Goal: Task Accomplishment & Management: Complete application form

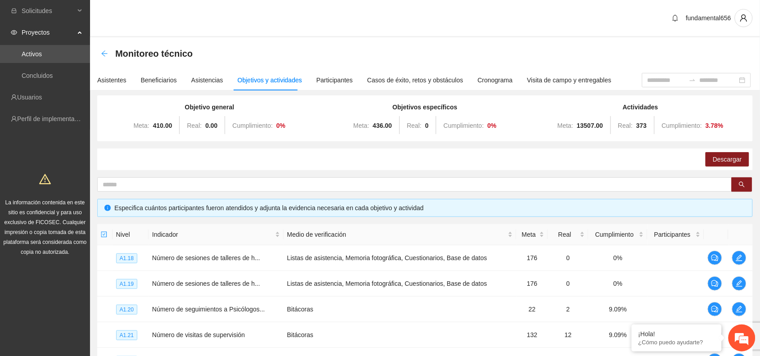
click at [102, 52] on icon "arrow-left" at bounding box center [104, 53] width 7 height 7
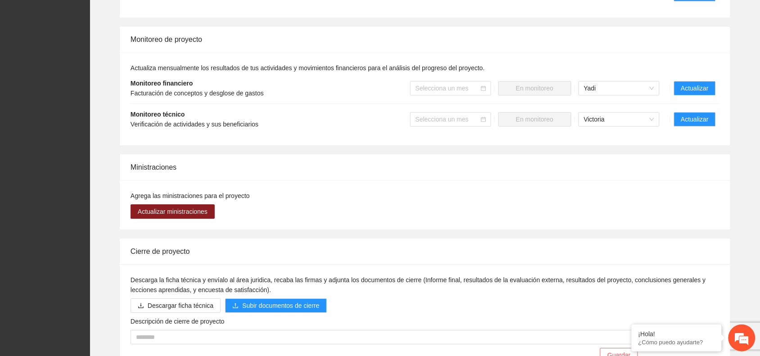
scroll to position [788, 0]
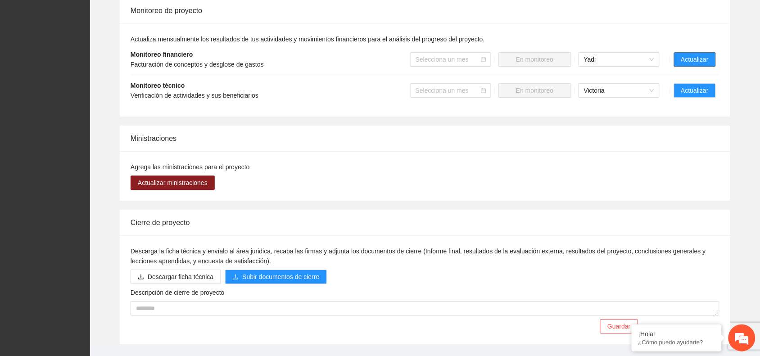
click at [685, 55] on span "Actualizar" at bounding box center [694, 59] width 27 height 10
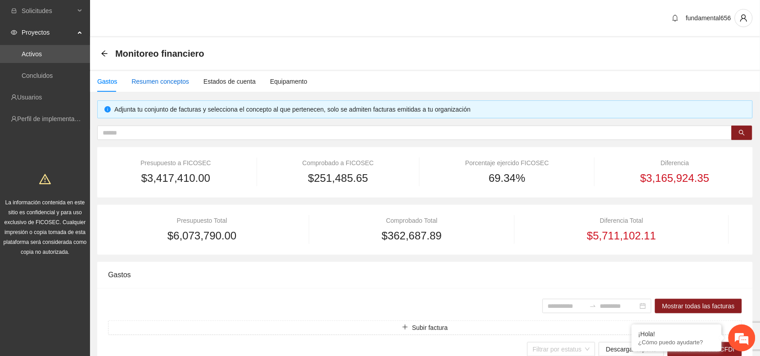
click at [177, 83] on div "Resumen conceptos" at bounding box center [161, 82] width 58 height 10
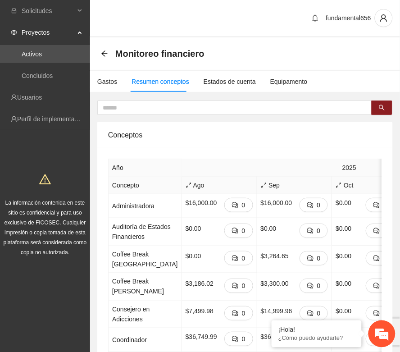
click at [251, 147] on div "Conceptos" at bounding box center [245, 135] width 274 height 26
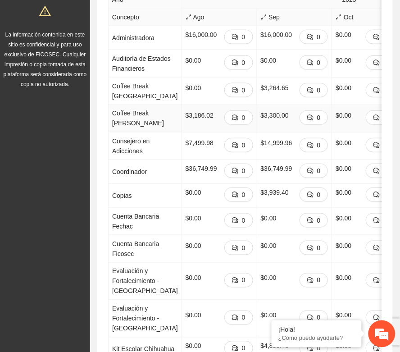
scroll to position [169, 0]
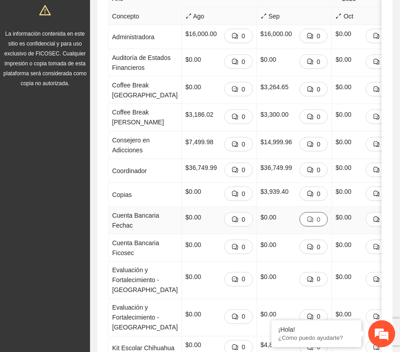
click at [307, 223] on span "comment" at bounding box center [310, 219] width 6 height 7
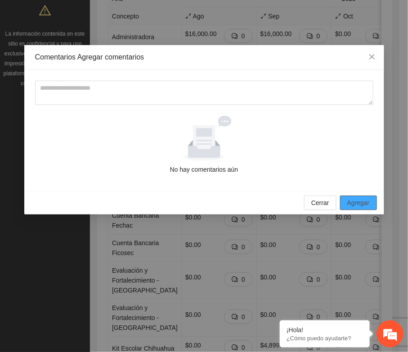
click at [363, 198] on span "Agregar" at bounding box center [359, 203] width 23 height 10
click at [375, 54] on icon "close" at bounding box center [372, 56] width 7 height 7
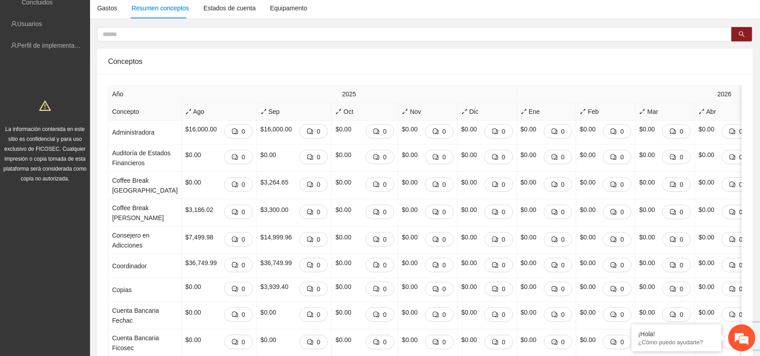
scroll to position [0, 0]
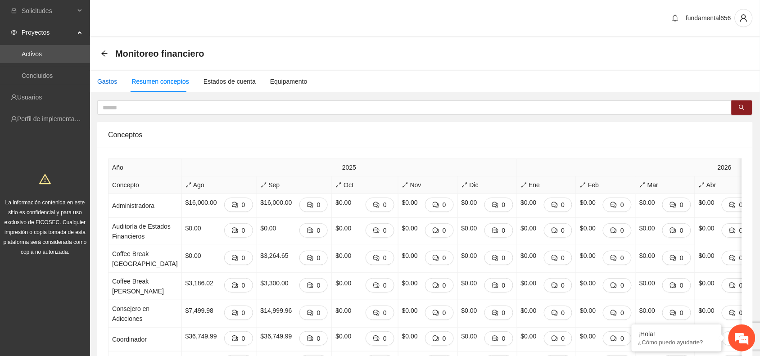
click at [109, 78] on div "Gastos" at bounding box center [107, 82] width 20 height 10
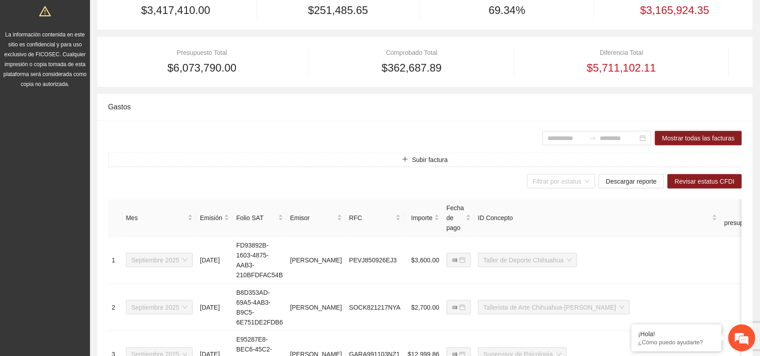
scroll to position [169, 0]
click at [436, 219] on div "Importe" at bounding box center [424, 217] width 32 height 10
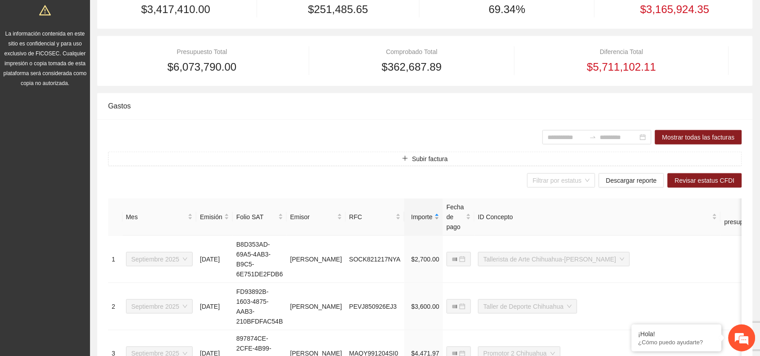
click at [438, 220] on div "Importe" at bounding box center [424, 217] width 32 height 10
click at [436, 219] on div "Importe" at bounding box center [424, 217] width 32 height 10
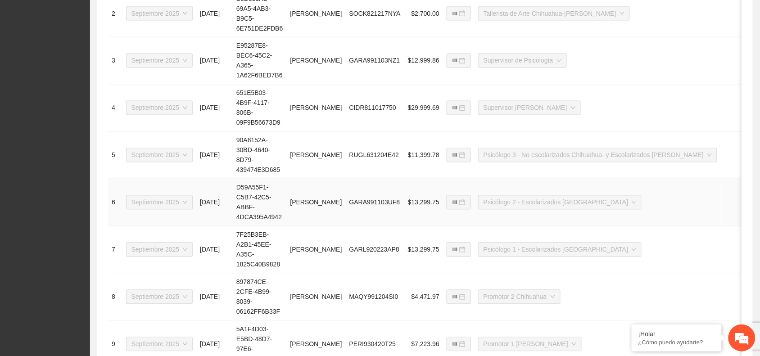
scroll to position [599, 0]
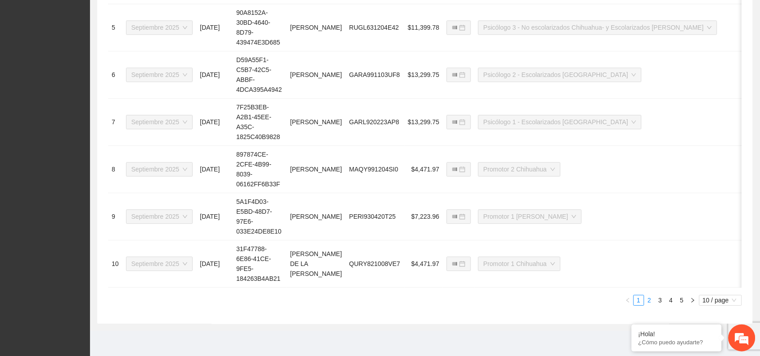
click at [651, 304] on link "2" at bounding box center [650, 300] width 10 height 10
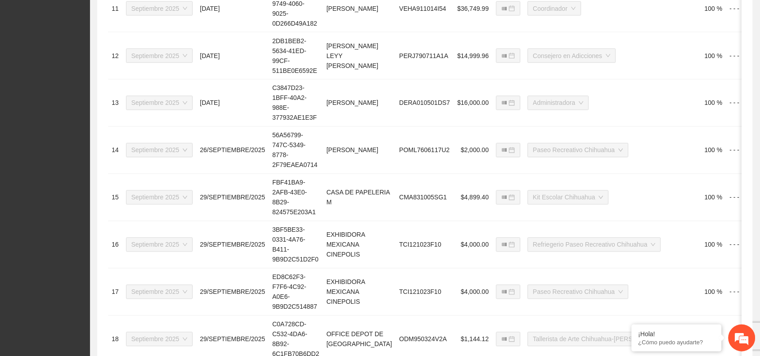
scroll to position [262, 0]
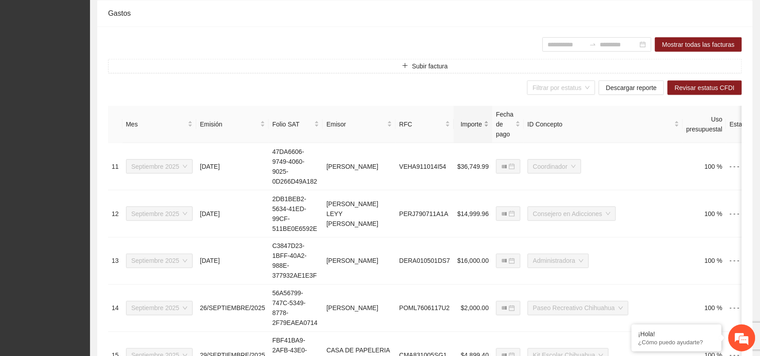
click at [458, 127] on div "Importe" at bounding box center [474, 124] width 32 height 10
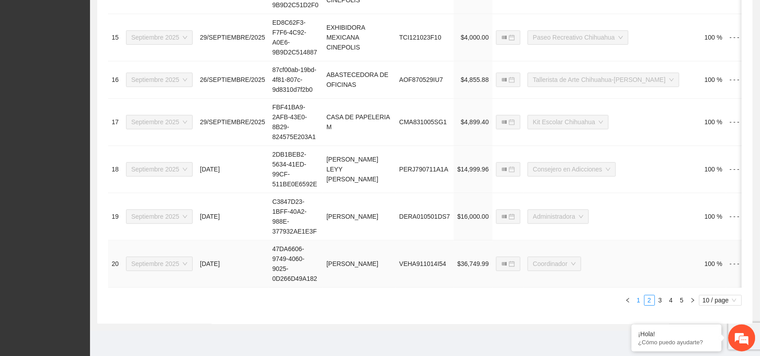
scroll to position [599, 0]
click at [637, 302] on link "1" at bounding box center [639, 300] width 10 height 10
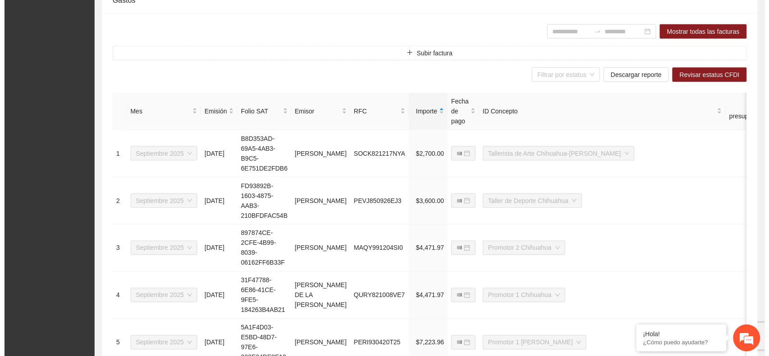
scroll to position [93, 0]
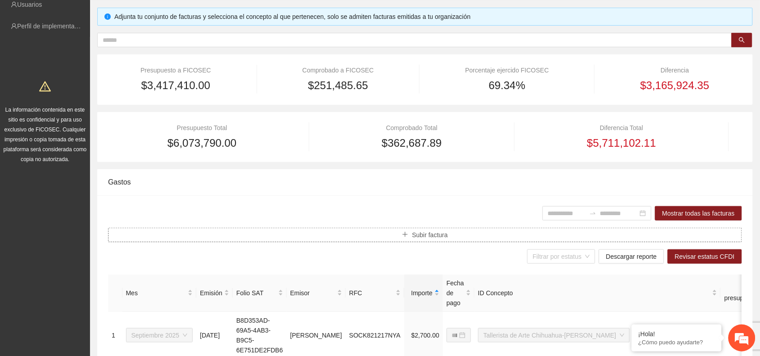
click at [402, 233] on button "Subir factura" at bounding box center [425, 235] width 634 height 14
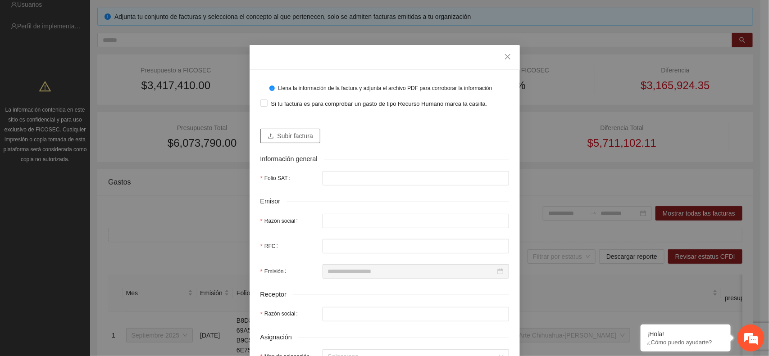
click at [268, 137] on icon "upload" at bounding box center [271, 136] width 6 height 6
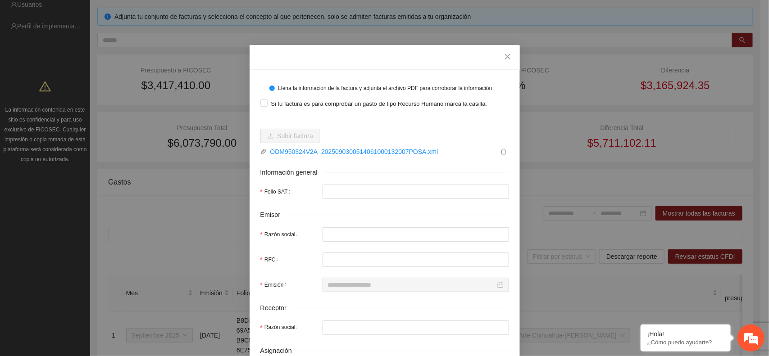
type input "**********"
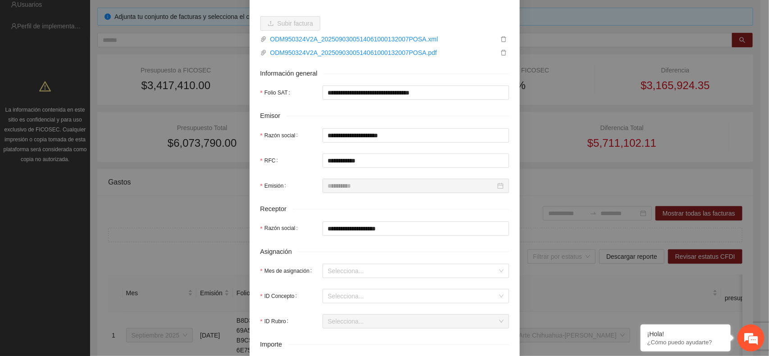
scroll to position [169, 0]
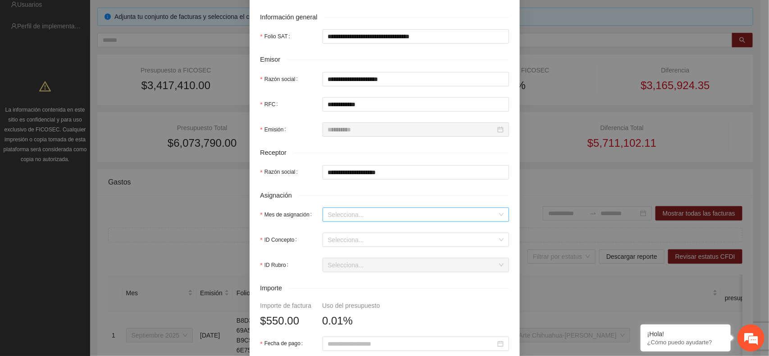
click at [331, 218] on input "Mes de asignación" at bounding box center [412, 215] width 169 height 14
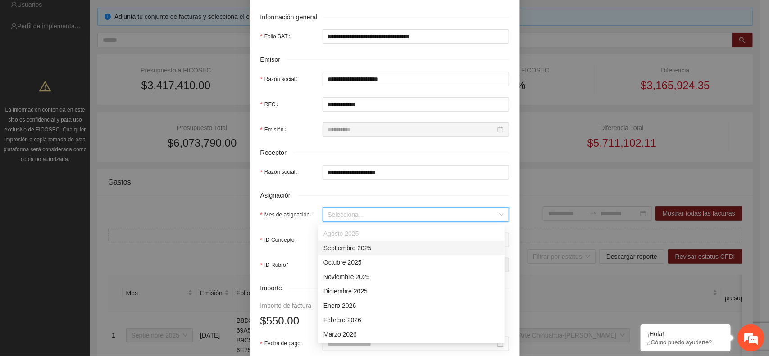
click at [332, 250] on div "Septiembre 2025" at bounding box center [411, 248] width 176 height 10
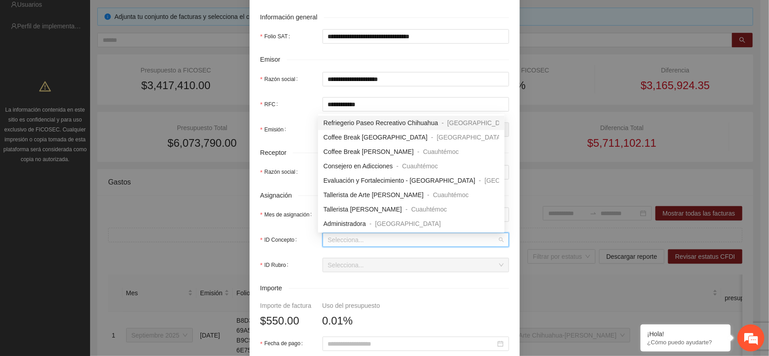
click at [328, 241] on input "ID Concepto" at bounding box center [412, 240] width 169 height 14
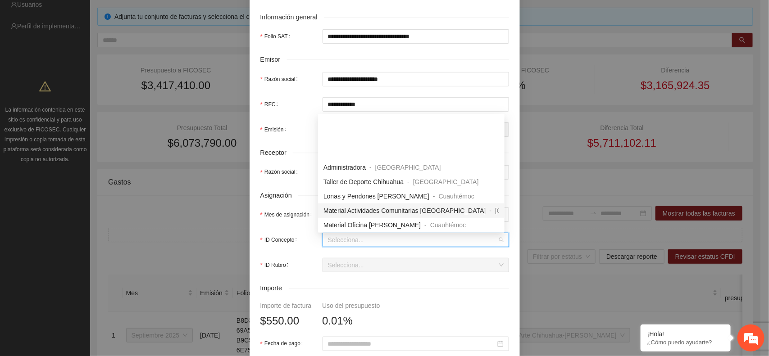
scroll to position [113, 0]
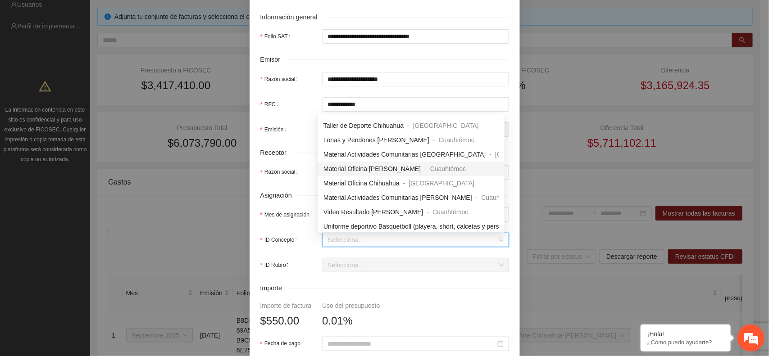
click at [339, 171] on span "Material Oficina [PERSON_NAME]" at bounding box center [371, 168] width 97 height 7
type input "***"
type input "*"
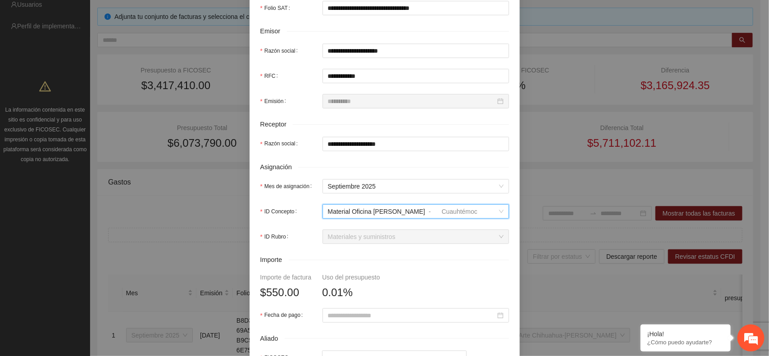
scroll to position [281, 0]
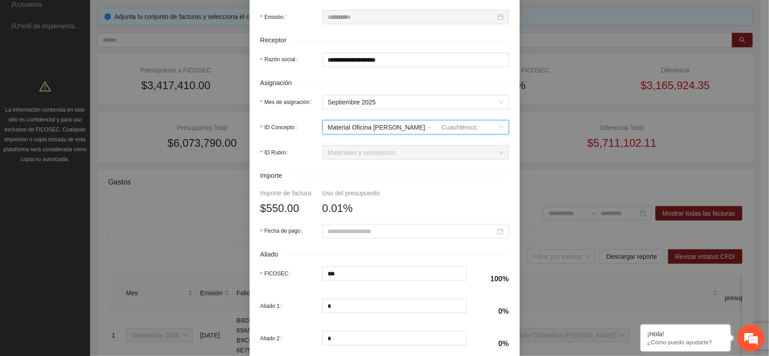
click at [332, 155] on span "Materiales y suministros" at bounding box center [416, 153] width 176 height 14
click at [338, 232] on input "Fecha de pago" at bounding box center [412, 232] width 168 height 10
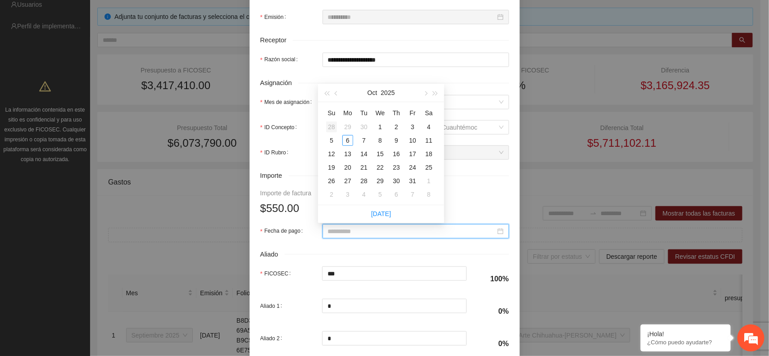
type input "**********"
click at [332, 124] on div "28" at bounding box center [331, 127] width 11 height 11
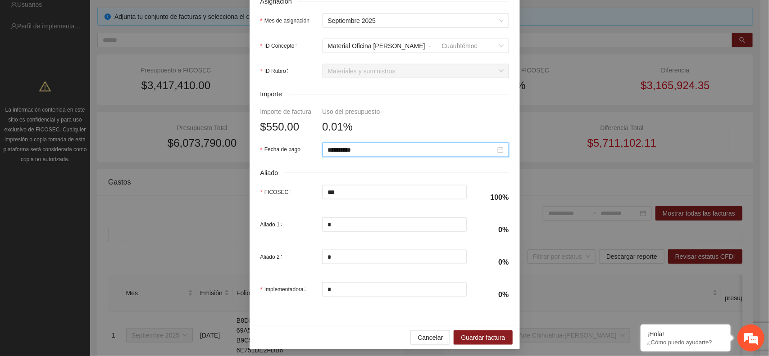
scroll to position [369, 0]
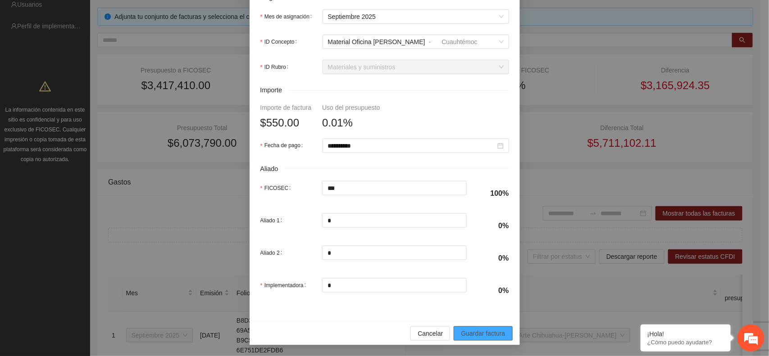
click at [473, 331] on span "Guardar factura" at bounding box center [483, 334] width 44 height 10
click at [473, 329] on span "Guardar factura" at bounding box center [483, 334] width 44 height 10
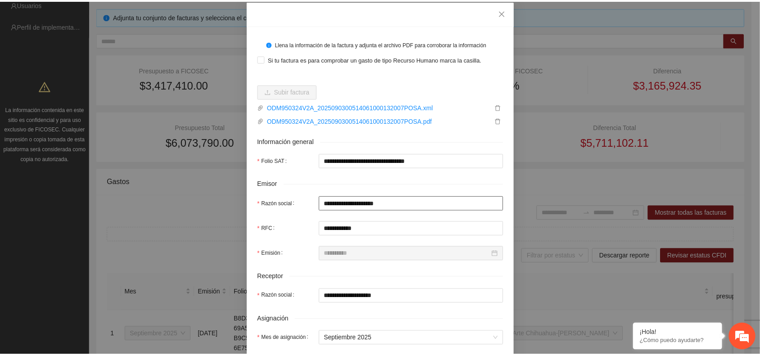
scroll to position [0, 0]
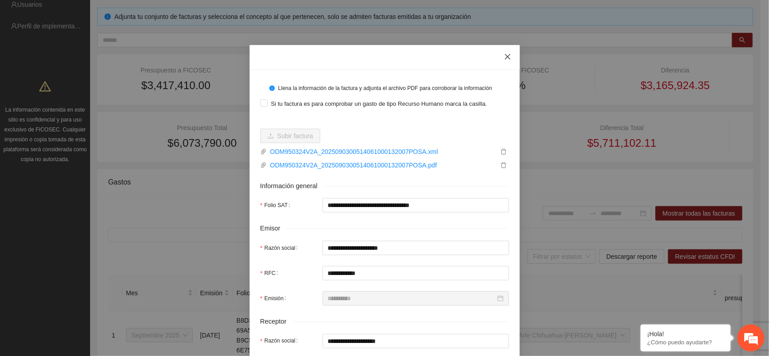
click at [504, 58] on icon "close" at bounding box center [507, 56] width 7 height 7
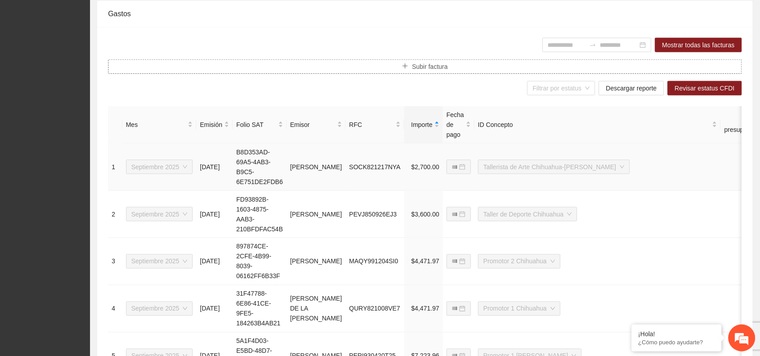
scroll to position [262, 0]
click at [342, 127] on div "Emisor" at bounding box center [316, 124] width 52 height 10
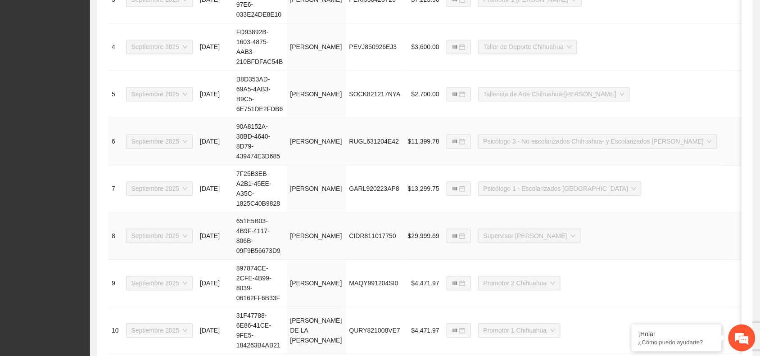
scroll to position [599, 0]
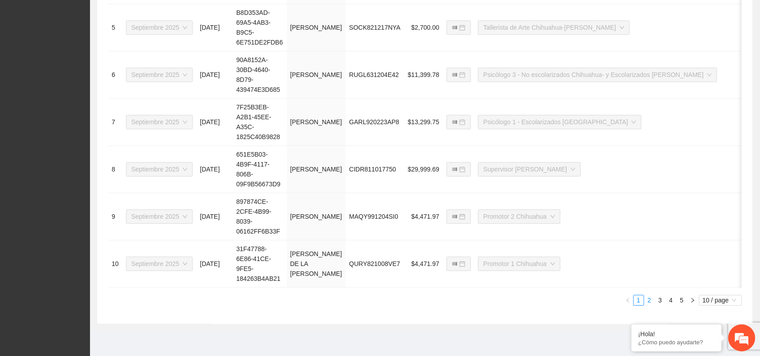
click at [650, 300] on link "2" at bounding box center [650, 300] width 10 height 10
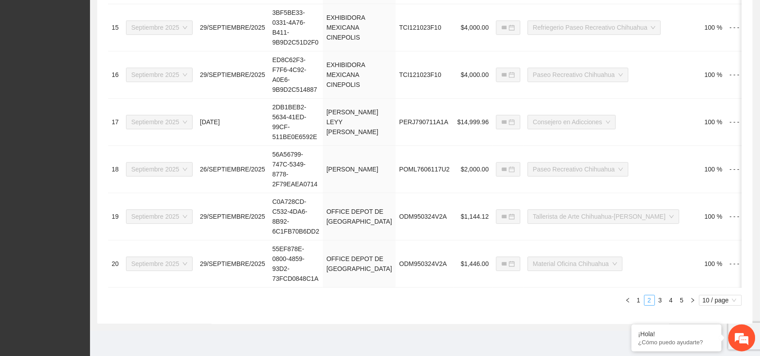
type input "**********"
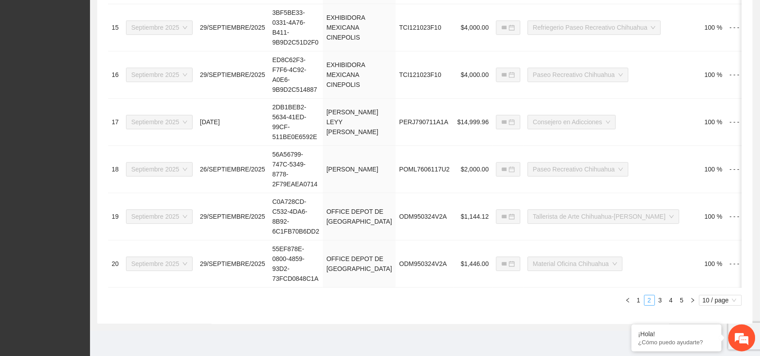
type input "**********"
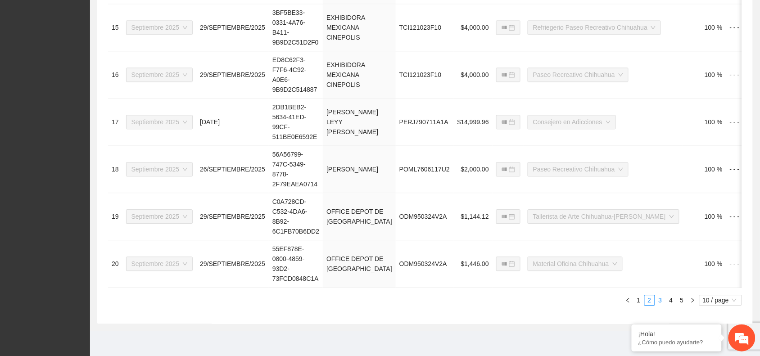
click at [660, 302] on link "3" at bounding box center [661, 300] width 10 height 10
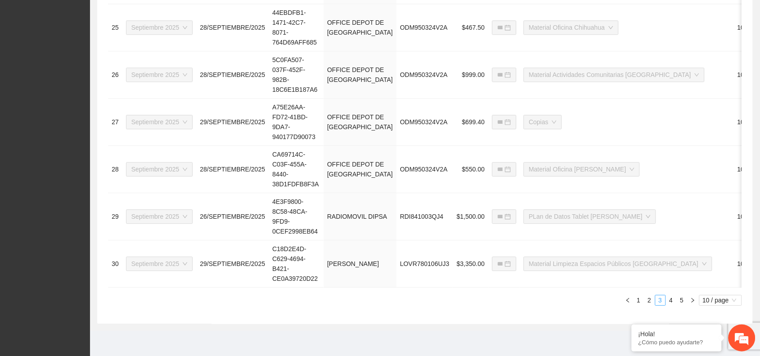
type input "**********"
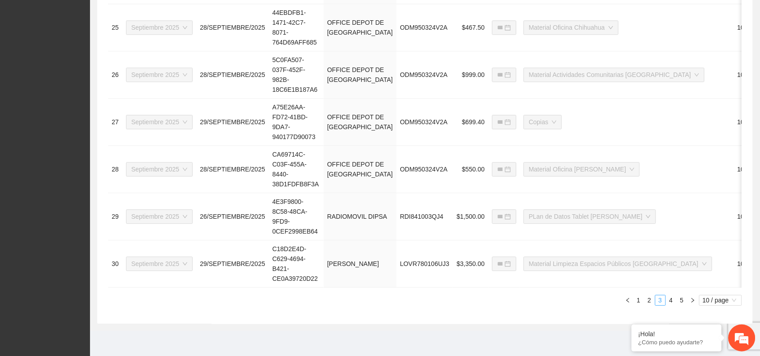
type input "**********"
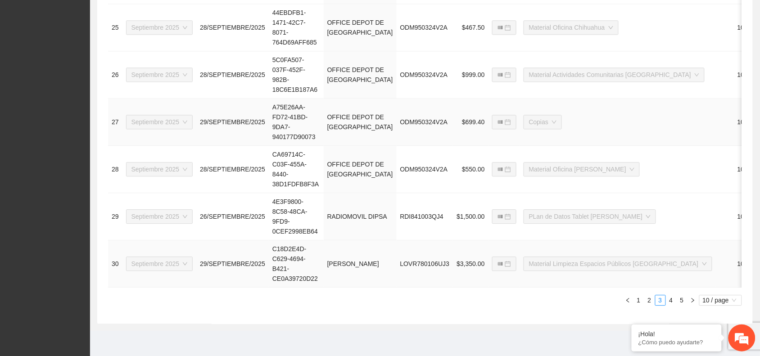
scroll to position [318, 0]
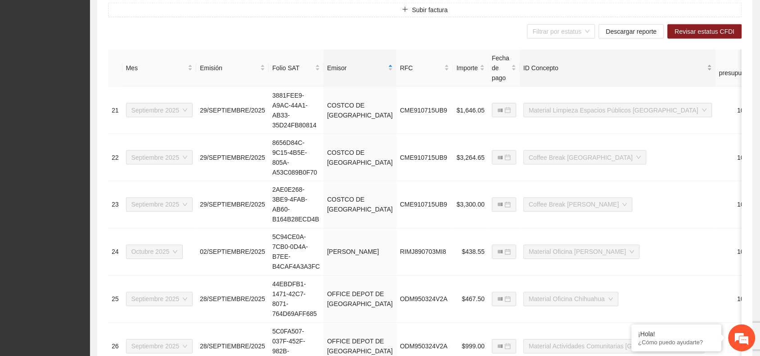
click at [631, 73] on div "ID Concepto" at bounding box center [618, 68] width 189 height 10
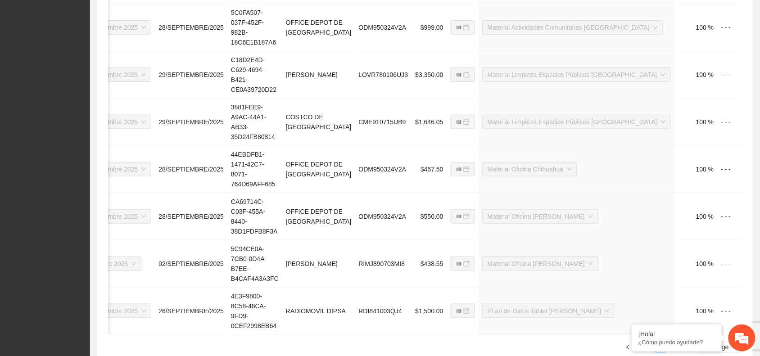
scroll to position [0, 47]
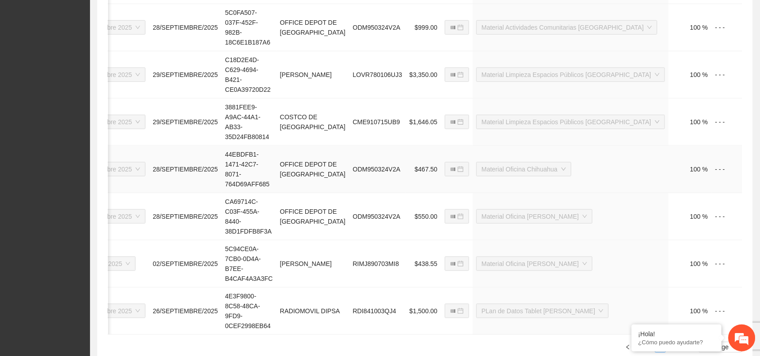
click at [249, 176] on td "44EBDFB1-1471-42C7-8071-764D69AFF685" at bounding box center [249, 168] width 55 height 47
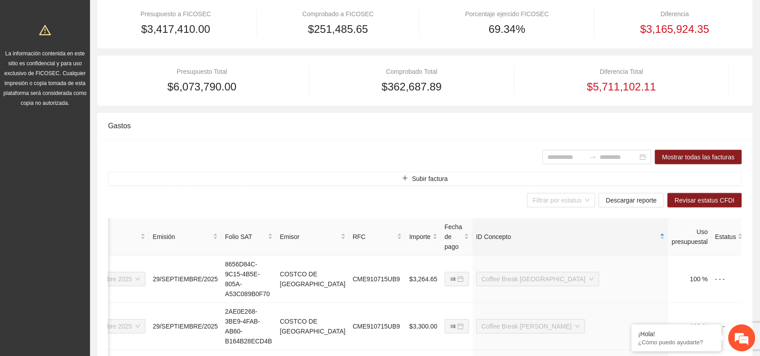
scroll to position [0, 0]
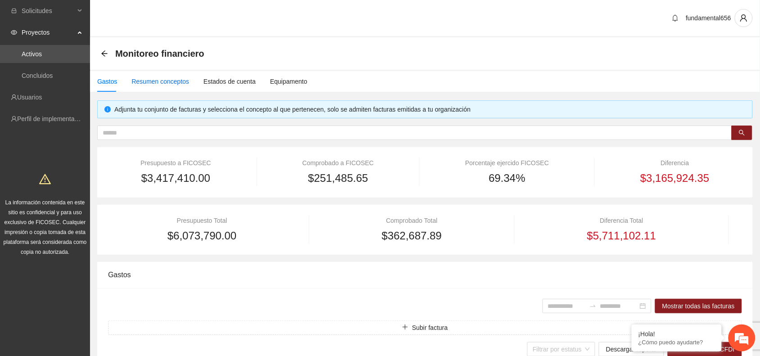
click at [157, 84] on div "Resumen conceptos" at bounding box center [161, 82] width 58 height 10
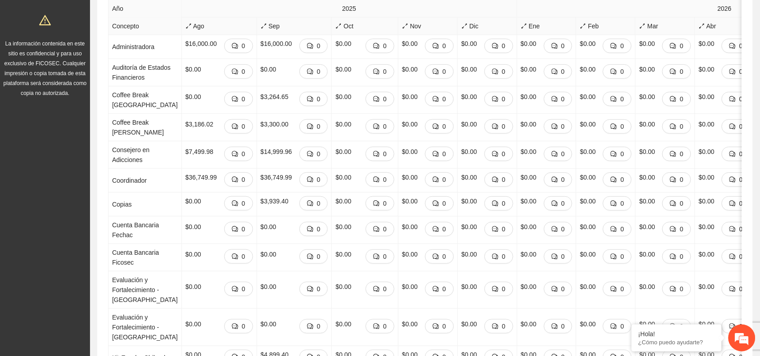
scroll to position [56, 0]
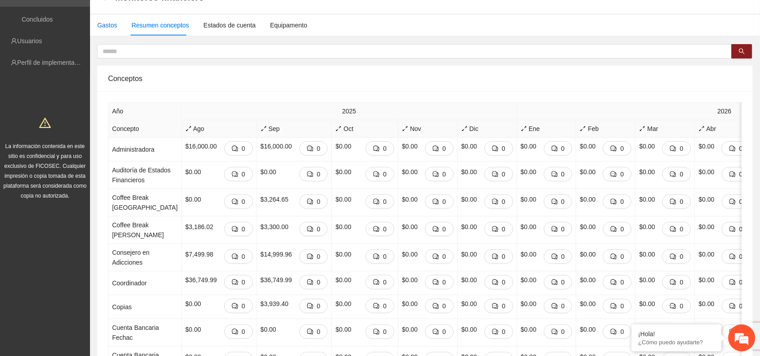
click at [109, 26] on div "Gastos" at bounding box center [107, 25] width 20 height 10
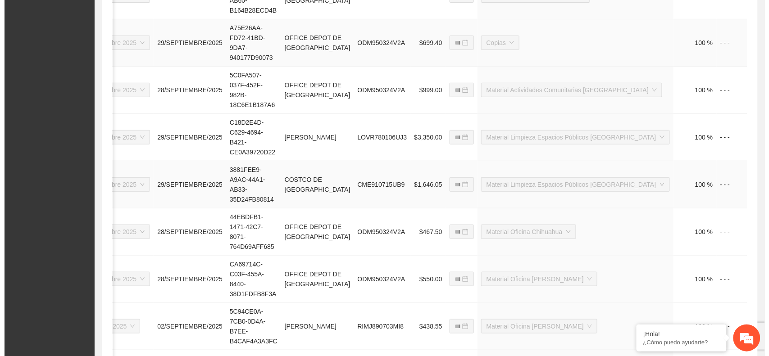
scroll to position [507, 0]
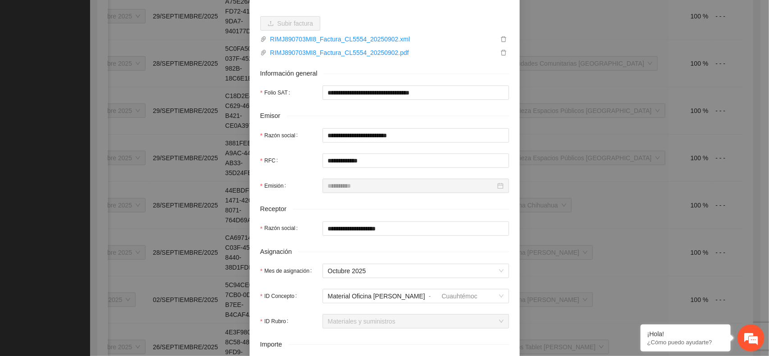
scroll to position [169, 0]
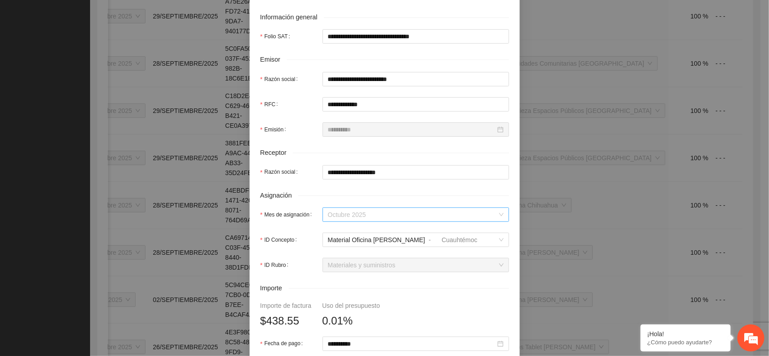
click at [357, 214] on span "Octubre 2025" at bounding box center [416, 215] width 176 height 14
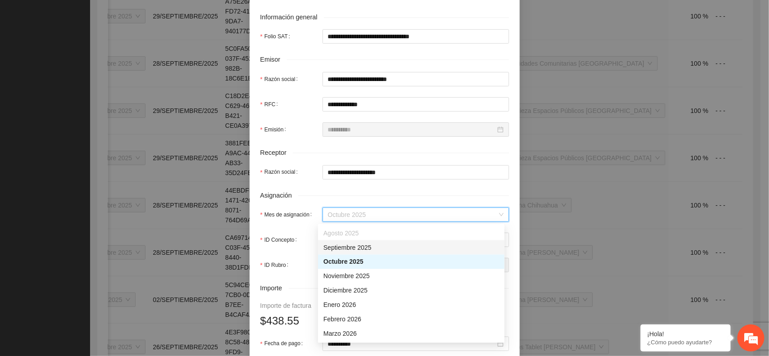
click at [346, 245] on div "Septiembre 2025" at bounding box center [411, 248] width 176 height 10
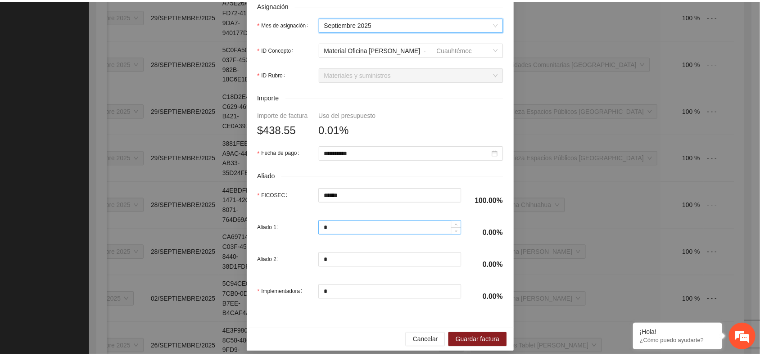
scroll to position [369, 0]
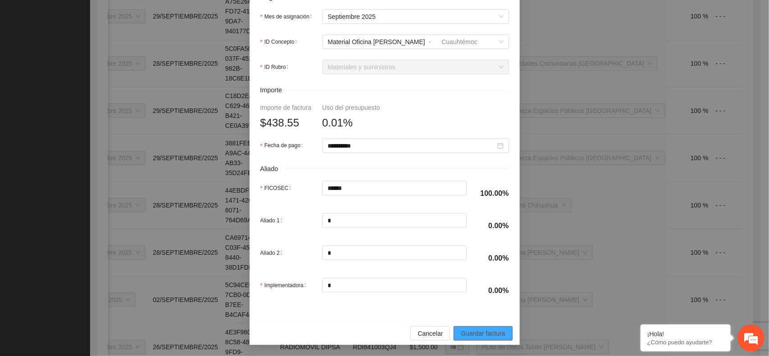
click at [471, 329] on span "Guardar factura" at bounding box center [483, 334] width 44 height 10
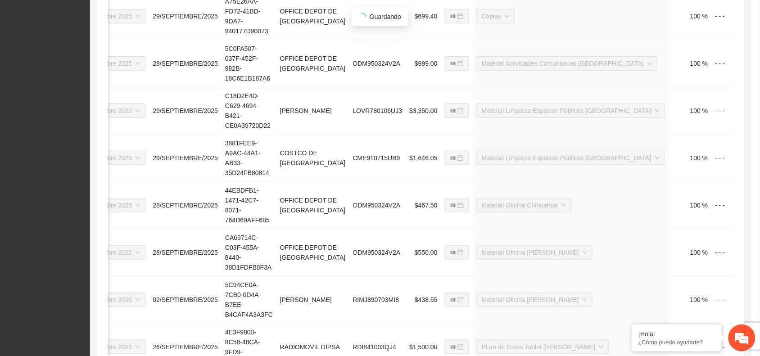
scroll to position [0, 39]
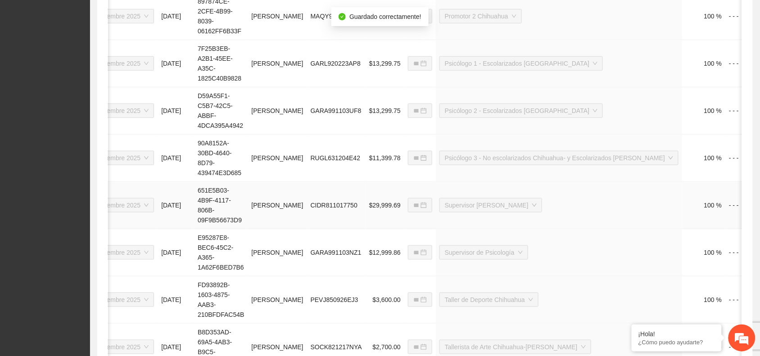
type input "**********"
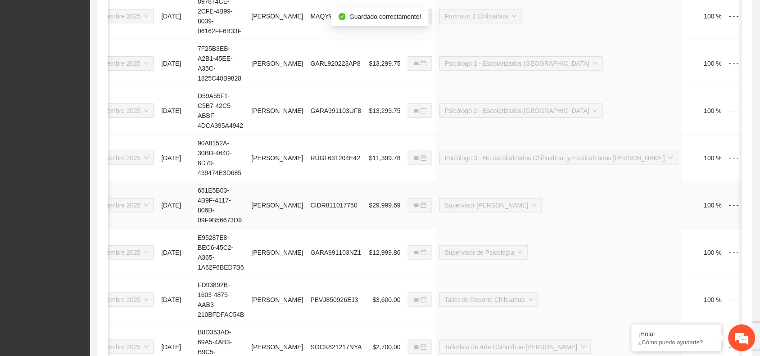
type input "**********"
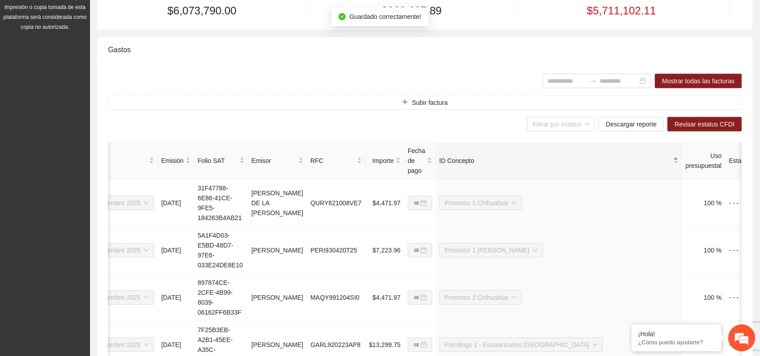
scroll to position [0, 0]
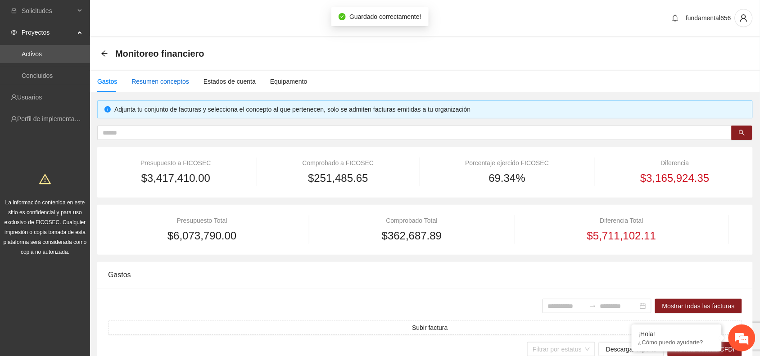
click at [163, 77] on div "Resumen conceptos" at bounding box center [161, 82] width 58 height 10
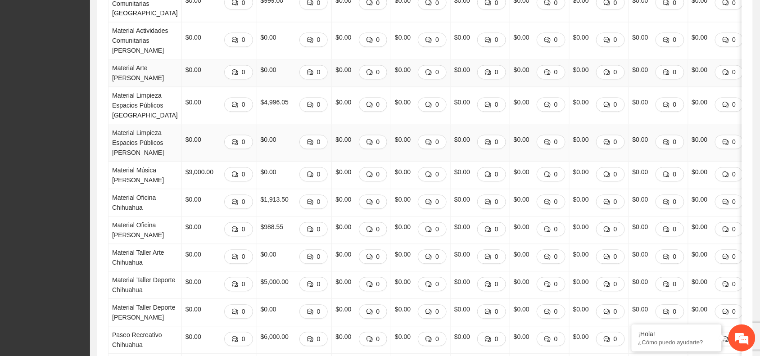
scroll to position [676, 0]
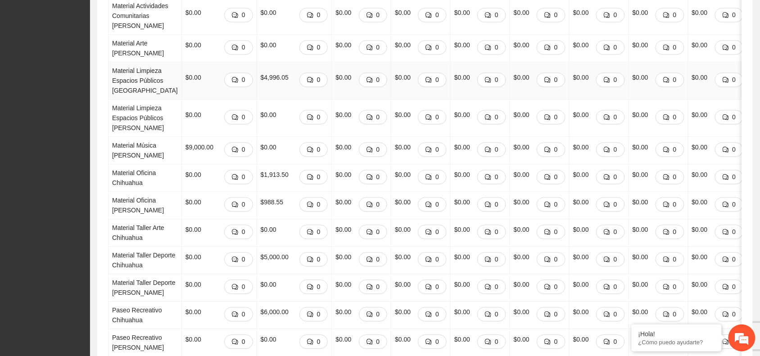
click at [265, 100] on td "$4,996.05 0" at bounding box center [294, 80] width 75 height 37
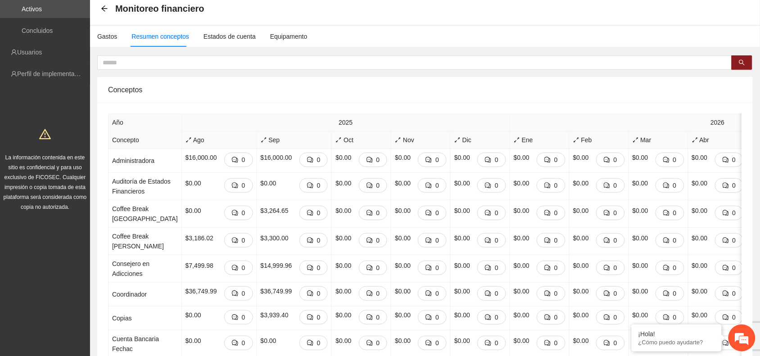
scroll to position [0, 0]
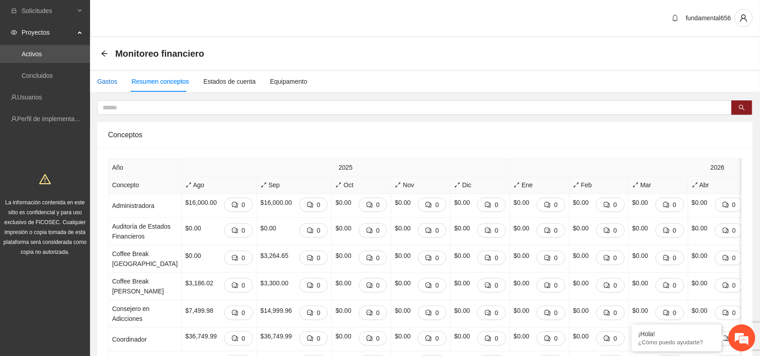
click at [109, 82] on div "Gastos" at bounding box center [107, 82] width 20 height 10
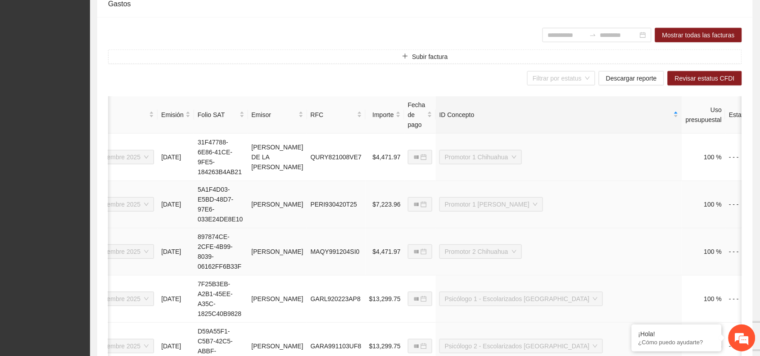
scroll to position [281, 0]
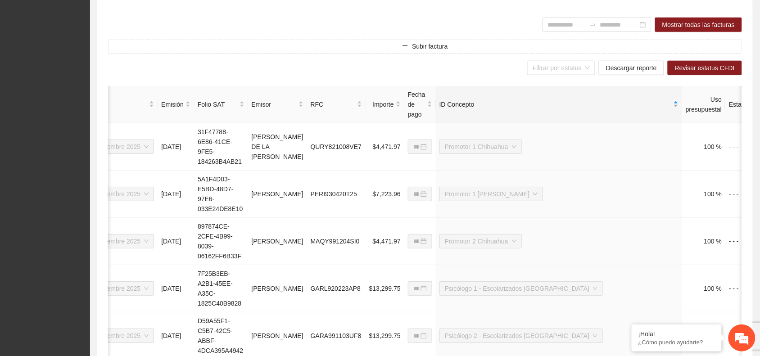
click at [658, 107] on div "ID Concepto" at bounding box center [559, 105] width 239 height 10
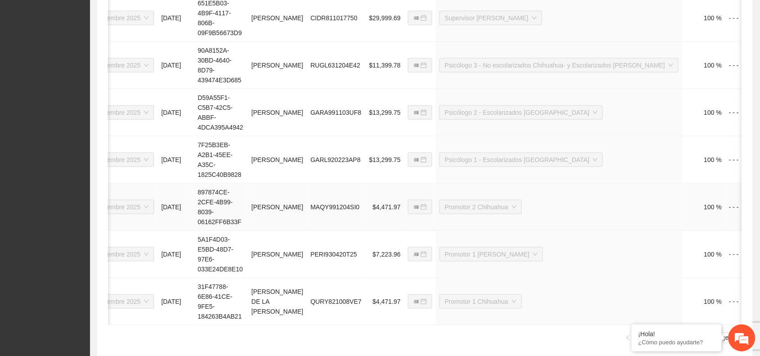
scroll to position [599, 0]
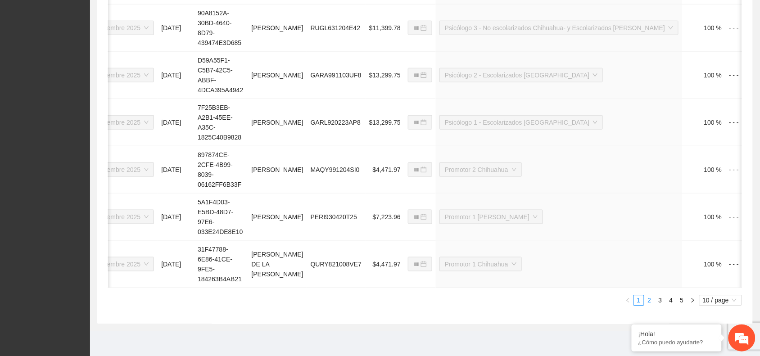
click at [649, 300] on link "2" at bounding box center [650, 300] width 10 height 10
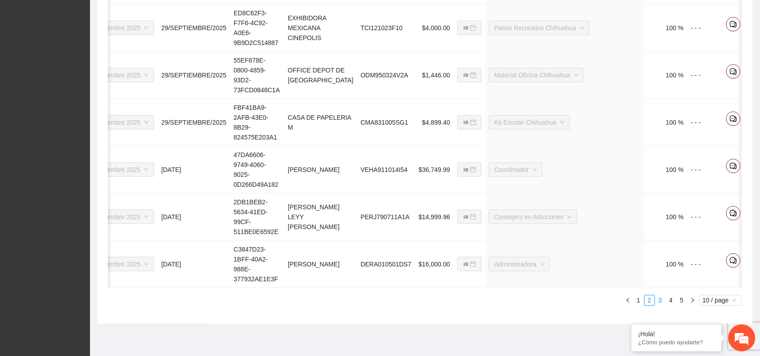
click at [662, 300] on link "3" at bounding box center [661, 300] width 10 height 10
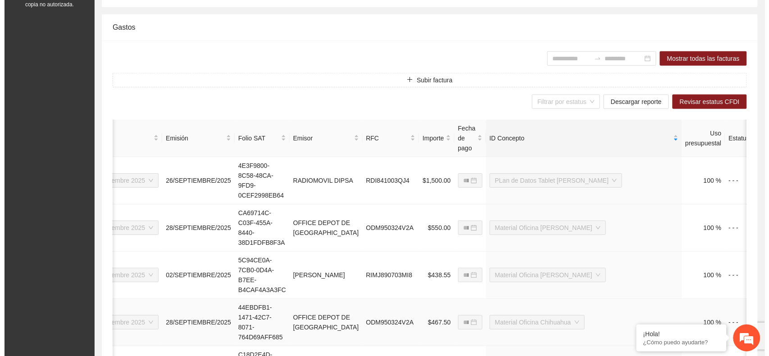
scroll to position [149, 0]
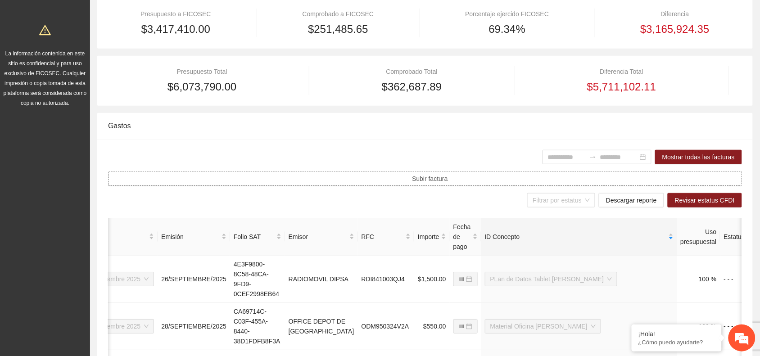
click at [402, 179] on icon "plus" at bounding box center [405, 178] width 6 height 6
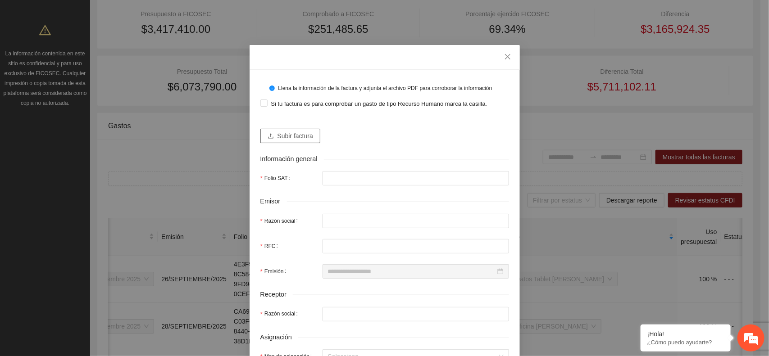
click at [277, 133] on span "Subir factura" at bounding box center [295, 136] width 36 height 10
type input "**********"
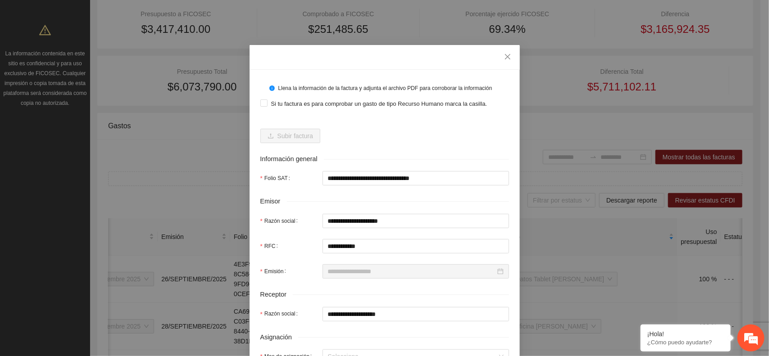
type input "**********"
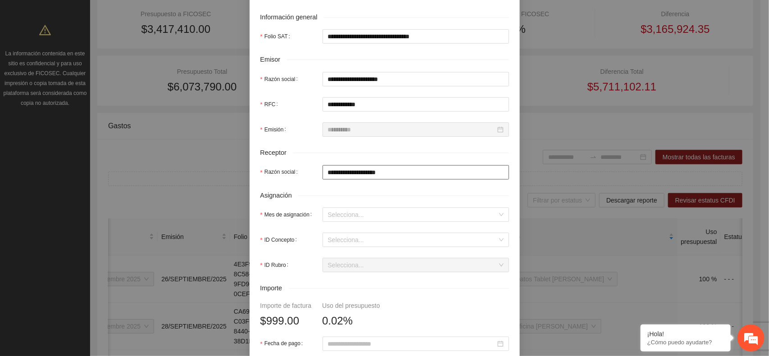
scroll to position [0, 0]
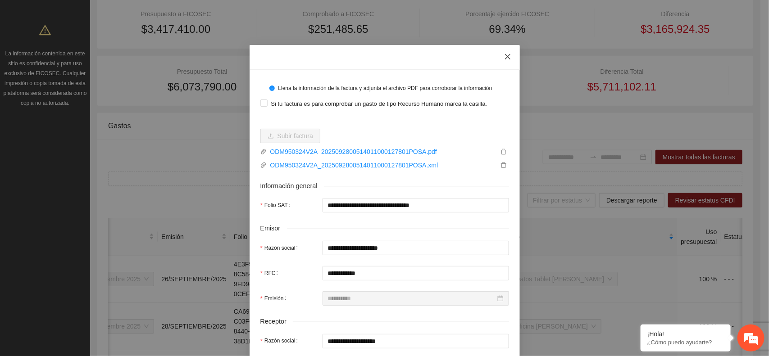
click at [507, 52] on span "Close" at bounding box center [507, 57] width 24 height 24
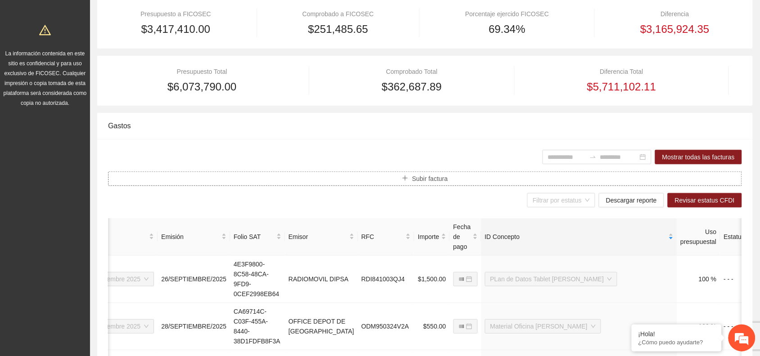
click at [404, 178] on icon "plus" at bounding box center [405, 178] width 6 height 6
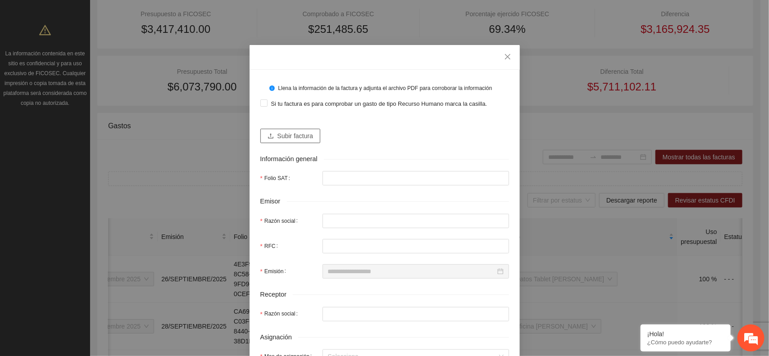
click at [296, 137] on span "Subir factura" at bounding box center [295, 136] width 36 height 10
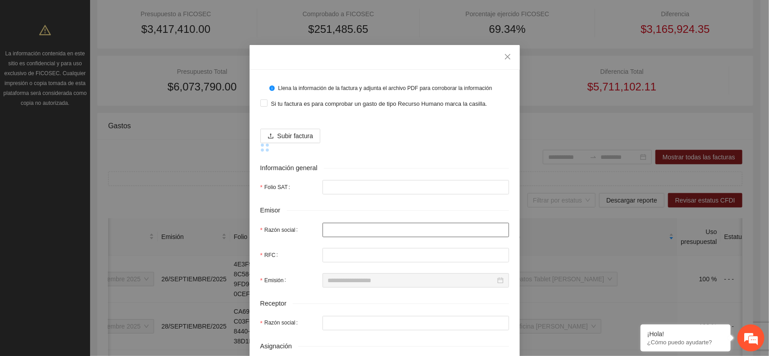
type input "**********"
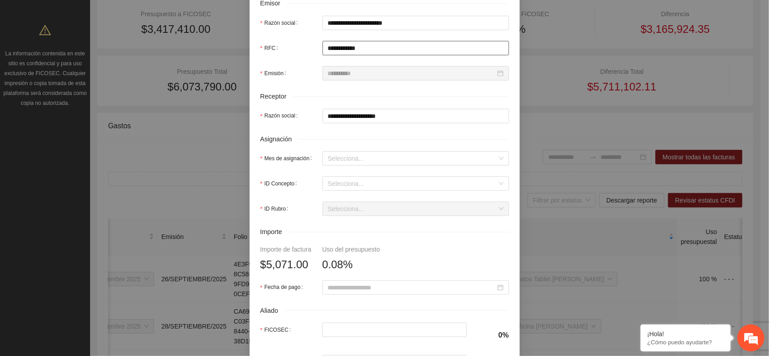
scroll to position [281, 0]
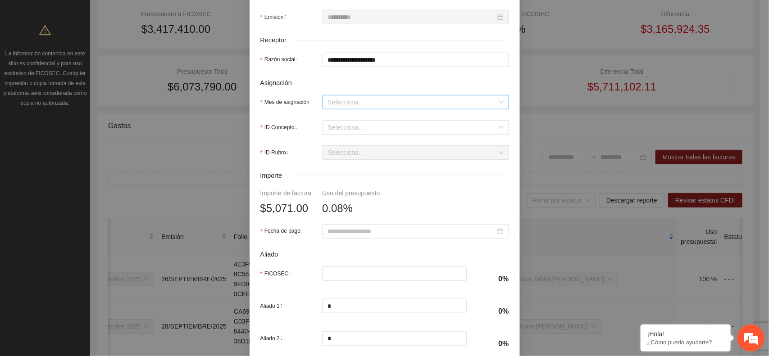
click at [338, 100] on input "Mes de asignación" at bounding box center [412, 102] width 169 height 14
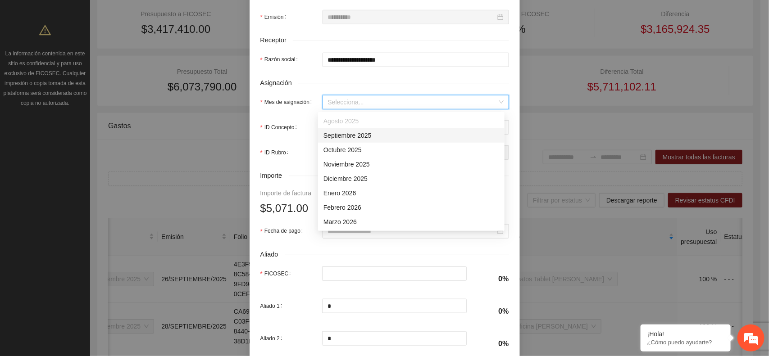
click at [345, 138] on div "Septiembre 2025" at bounding box center [411, 136] width 176 height 10
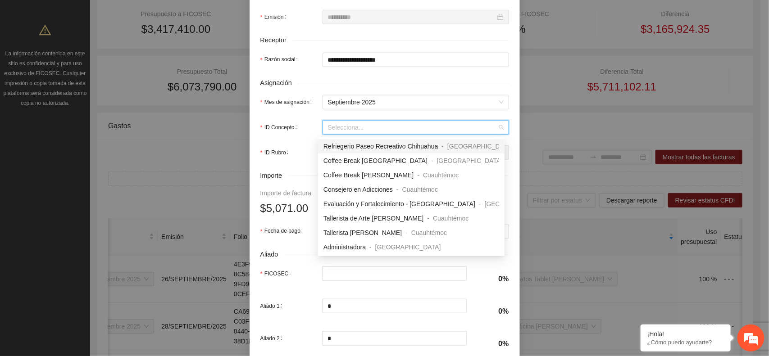
click at [343, 129] on input "ID Concepto" at bounding box center [412, 128] width 169 height 14
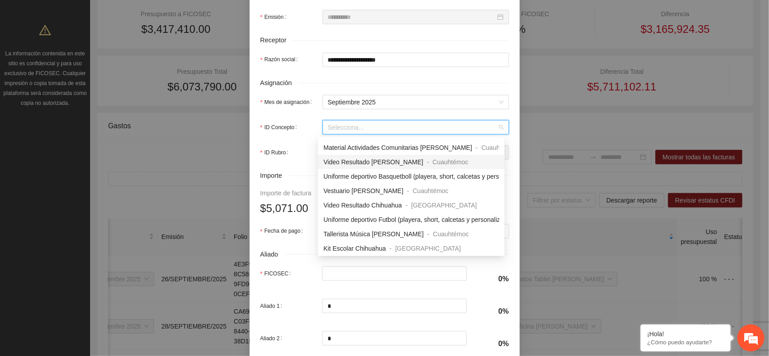
scroll to position [130, 0]
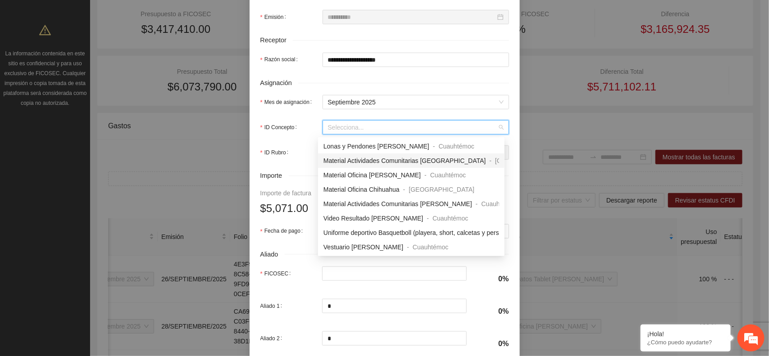
click at [336, 160] on span "Material Actividades Comunitarias [GEOGRAPHIC_DATA]" at bounding box center [404, 160] width 163 height 7
type input "*"
type input "*****"
type input "*"
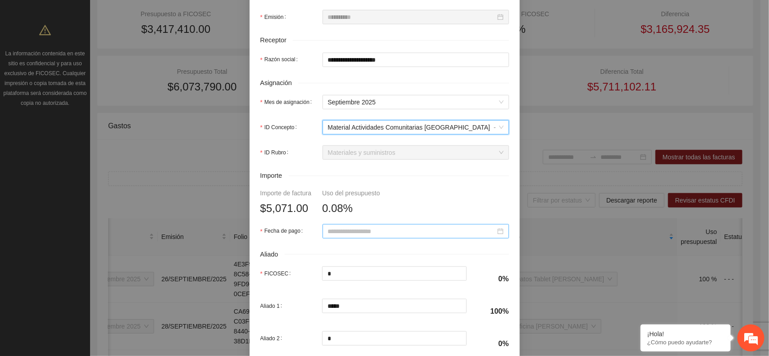
click at [336, 233] on input "Fecha de pago" at bounding box center [412, 232] width 168 height 10
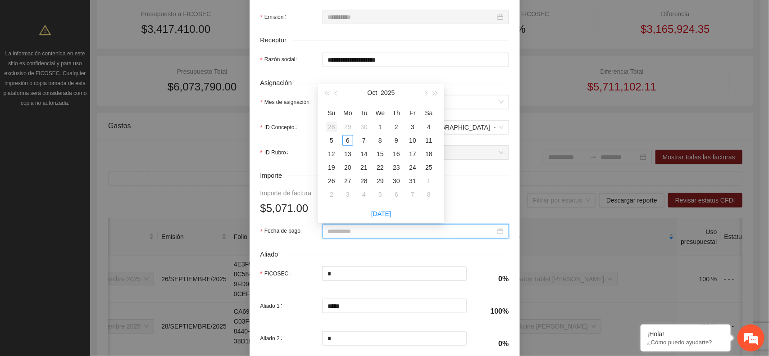
type input "**********"
click at [332, 125] on div "28" at bounding box center [331, 127] width 11 height 11
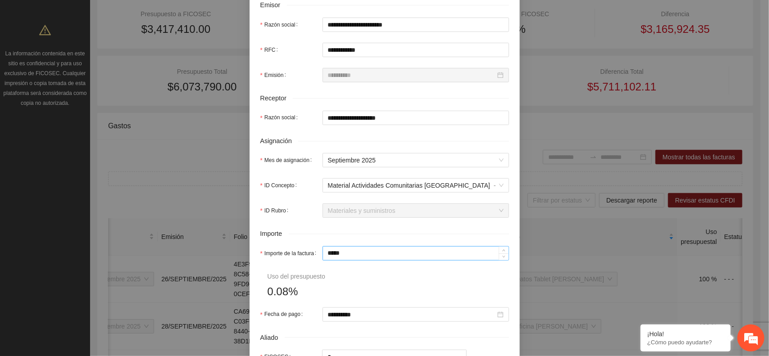
scroll to position [257, 0]
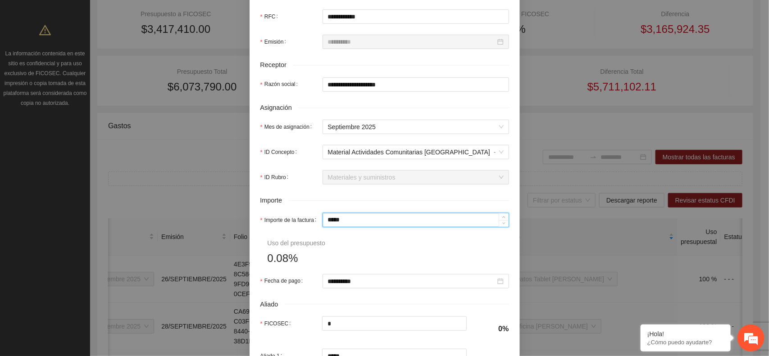
drag, startPoint x: 332, startPoint y: 223, endPoint x: 352, endPoint y: 223, distance: 20.3
click at [352, 223] on input "*****" at bounding box center [416, 220] width 186 height 14
type input "***"
type input "*****"
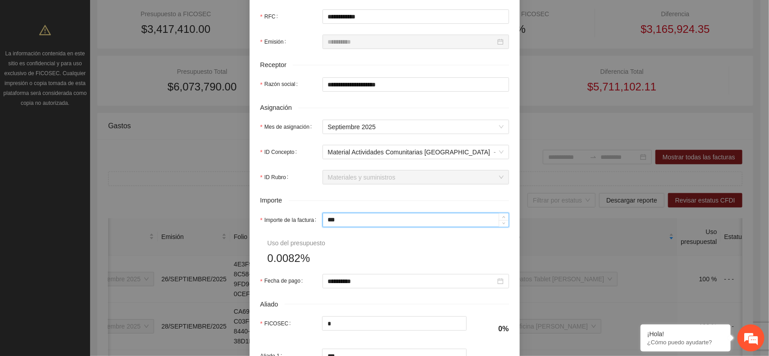
type input "*****"
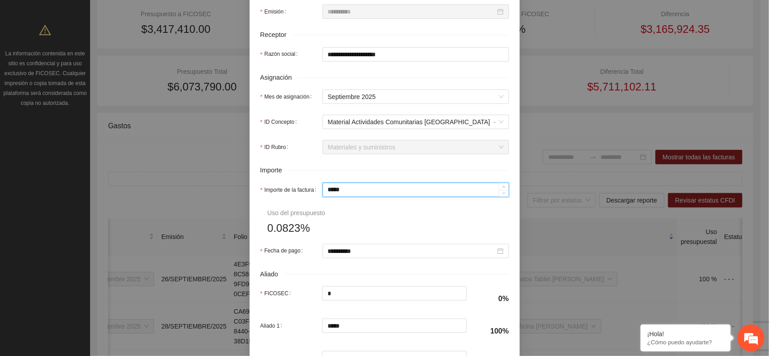
scroll to position [313, 0]
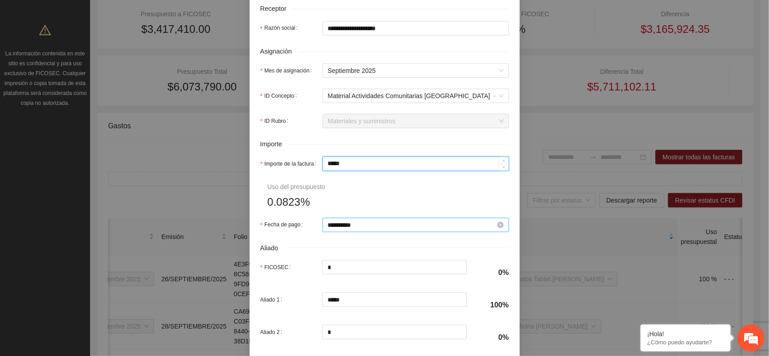
type input "***"
type input "*****"
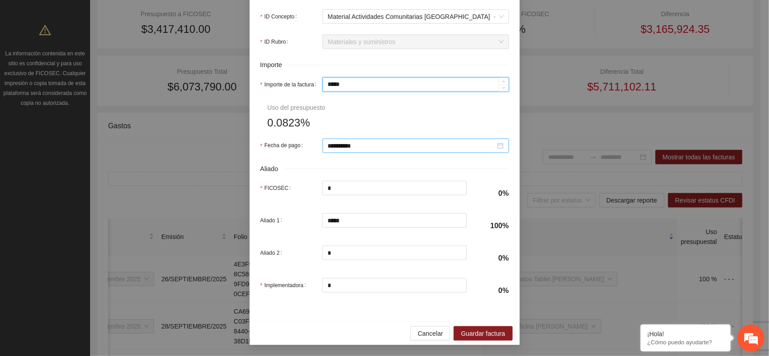
scroll to position [395, 0]
type input "*****"
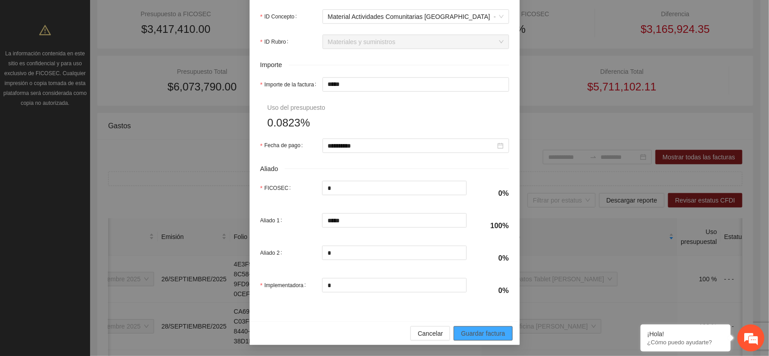
click at [473, 331] on span "Guardar factura" at bounding box center [483, 334] width 44 height 10
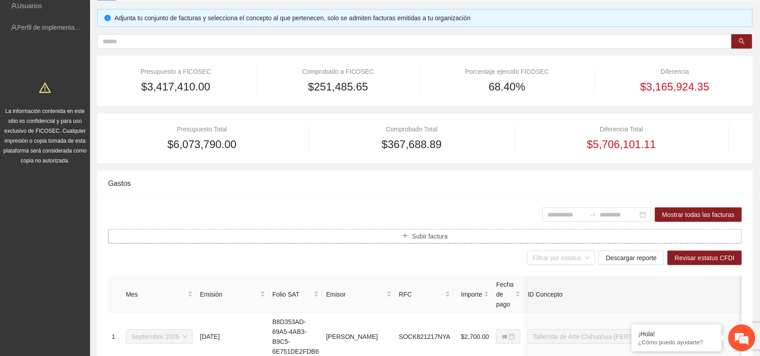
scroll to position [0, 0]
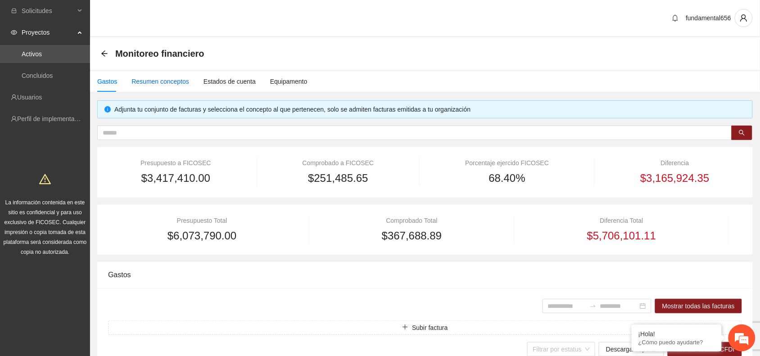
click at [158, 84] on div "Resumen conceptos" at bounding box center [161, 82] width 58 height 10
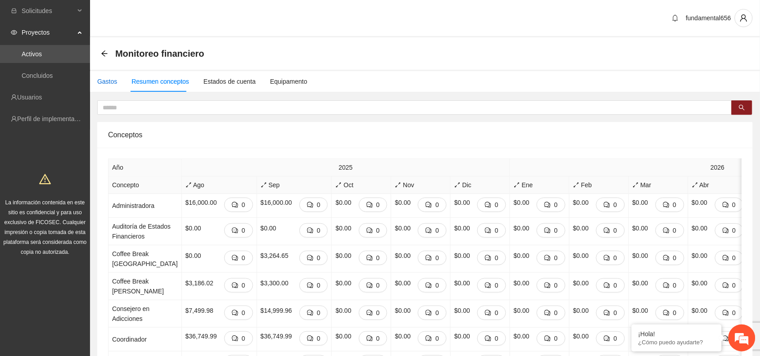
click at [107, 82] on div "Gastos" at bounding box center [107, 82] width 20 height 10
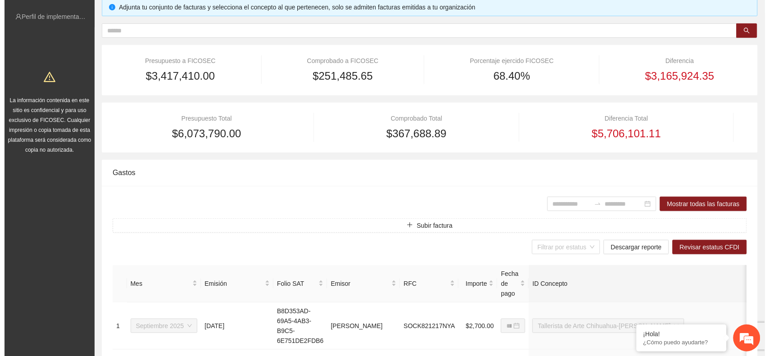
scroll to position [113, 0]
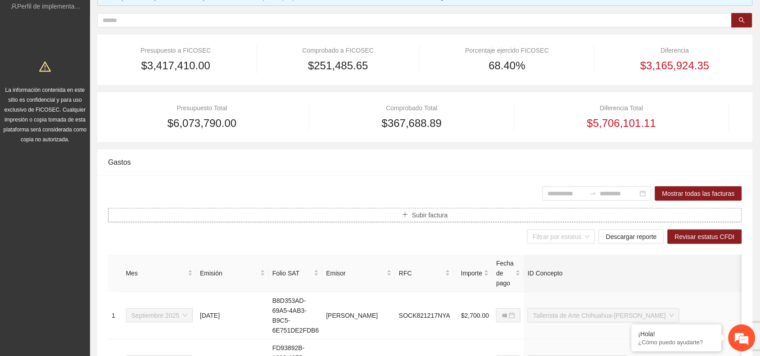
click at [399, 214] on button "Subir factura" at bounding box center [425, 215] width 634 height 14
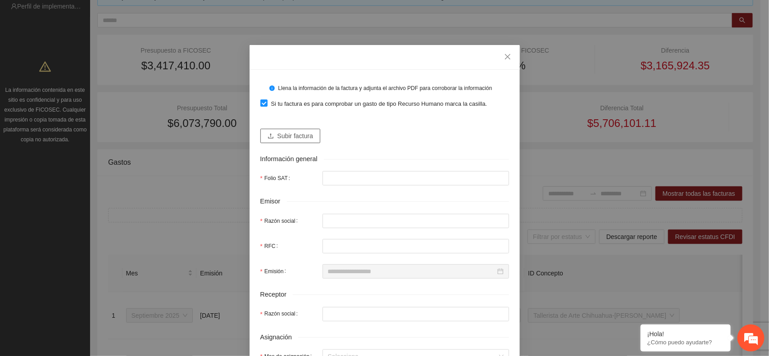
click at [289, 129] on button "Subir factura" at bounding box center [290, 136] width 60 height 14
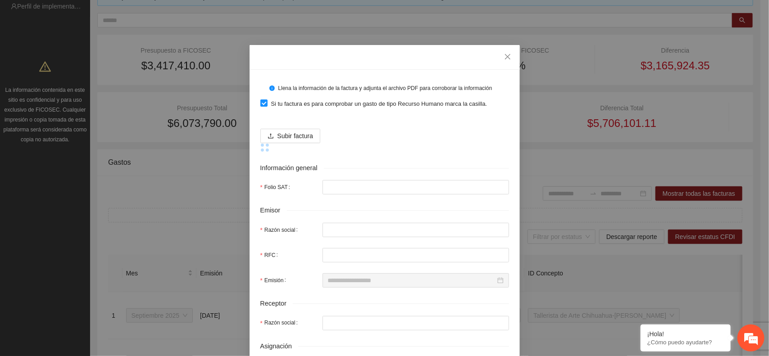
type input "**********"
type input "********"
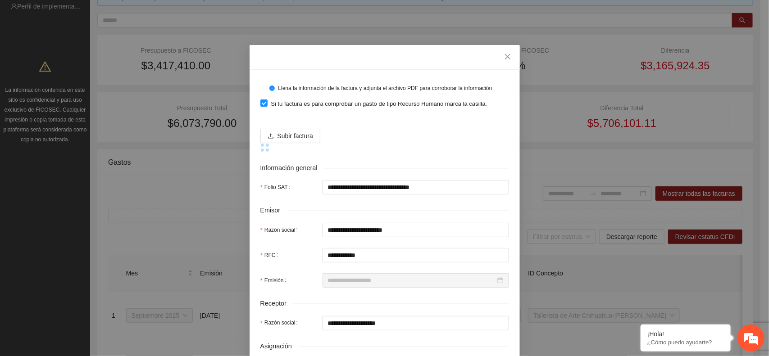
type input "**********"
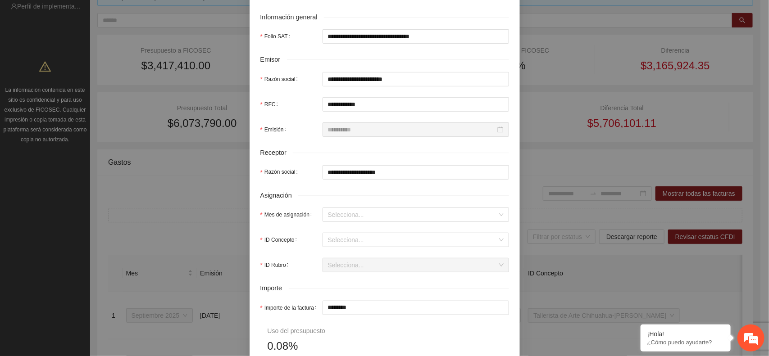
scroll to position [225, 0]
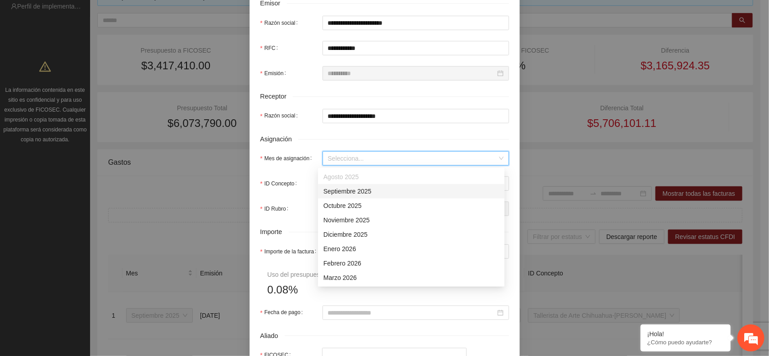
click at [328, 161] on input "Mes de asignación" at bounding box center [412, 159] width 169 height 14
click at [338, 191] on div "Septiembre 2025" at bounding box center [411, 191] width 176 height 10
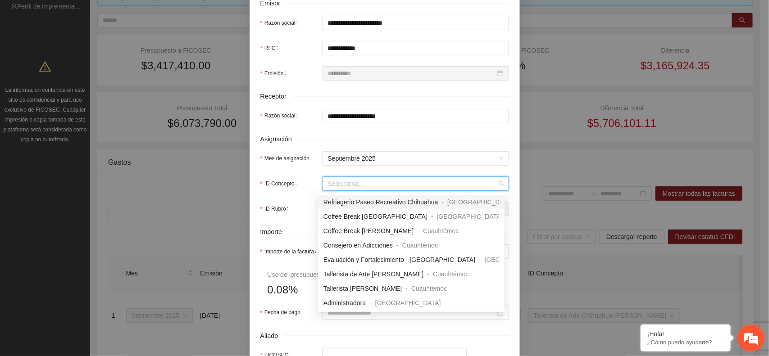
click at [338, 190] on input "ID Concepto" at bounding box center [412, 184] width 169 height 14
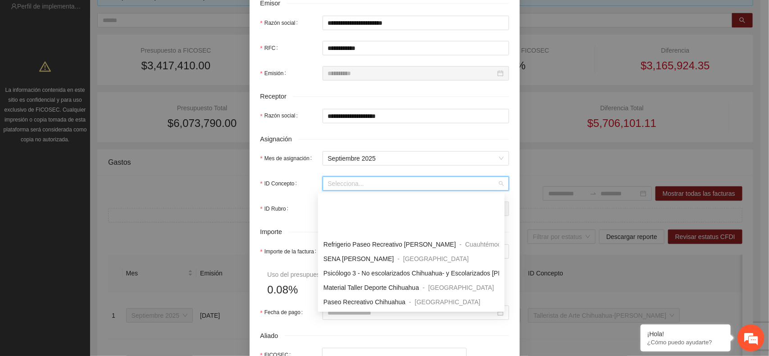
scroll to position [619, 0]
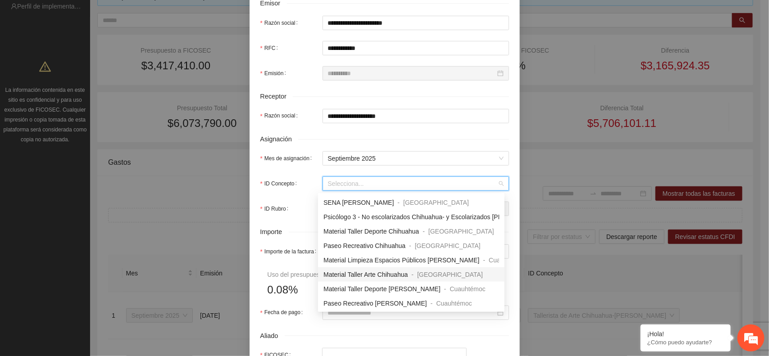
click at [354, 275] on span "Material Taller Arte Chihuahua" at bounding box center [365, 274] width 84 height 7
type input "*"
type input "********"
type input "*"
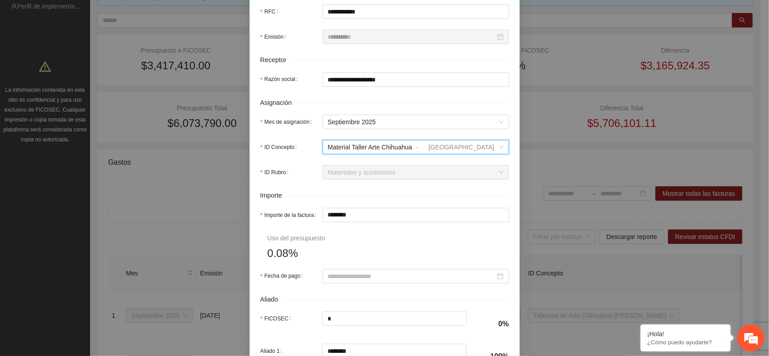
scroll to position [281, 0]
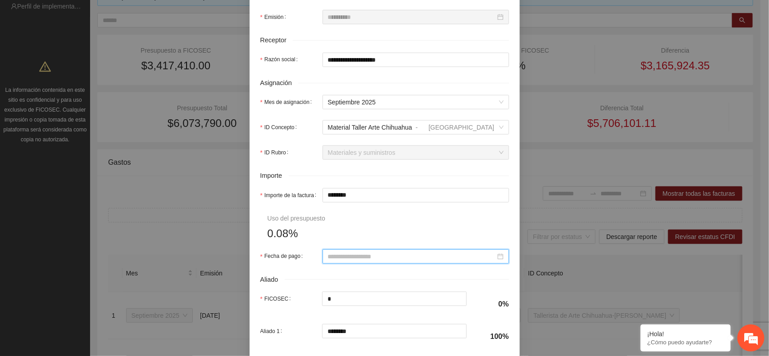
click at [336, 258] on input "Fecha de pago" at bounding box center [412, 257] width 168 height 10
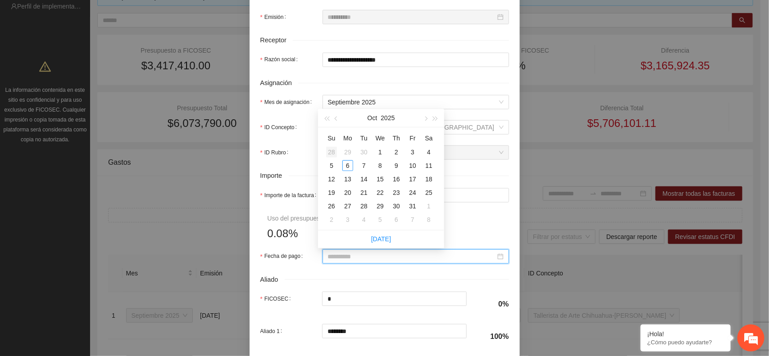
type input "**********"
click at [338, 119] on span "button" at bounding box center [337, 119] width 5 height 5
type input "**********"
click at [414, 192] on div "26" at bounding box center [412, 192] width 11 height 11
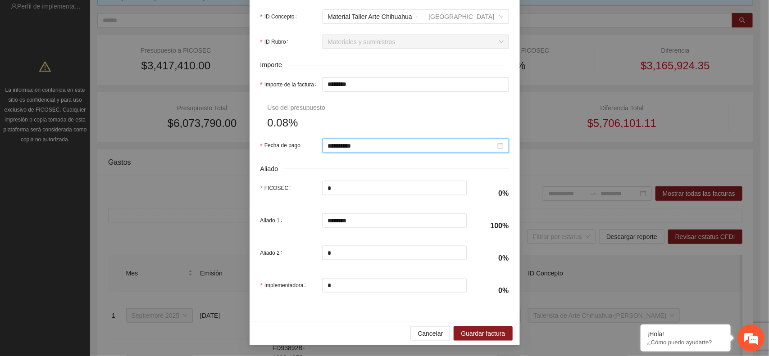
scroll to position [395, 0]
click at [470, 331] on span "Guardar factura" at bounding box center [483, 334] width 44 height 10
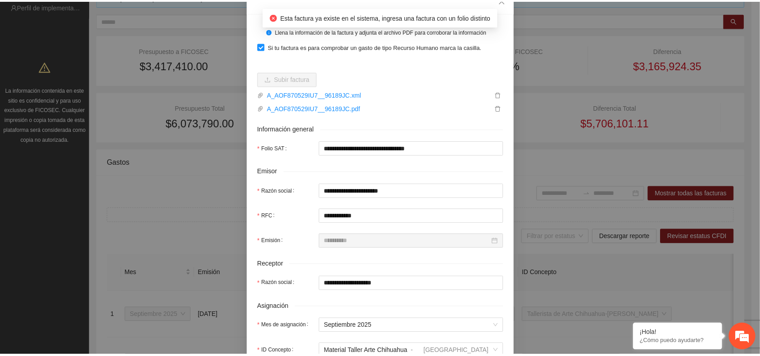
scroll to position [0, 0]
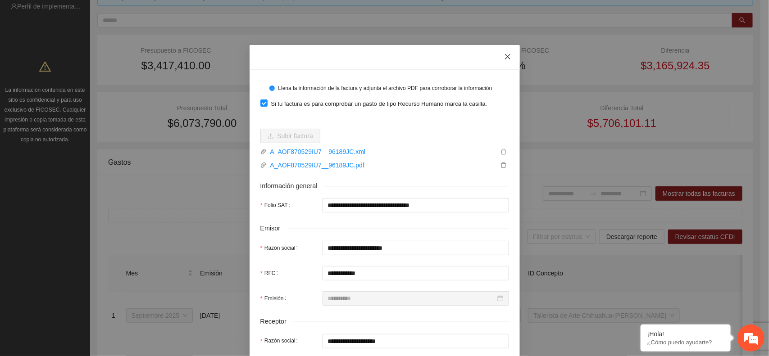
click at [504, 54] on icon "close" at bounding box center [507, 56] width 7 height 7
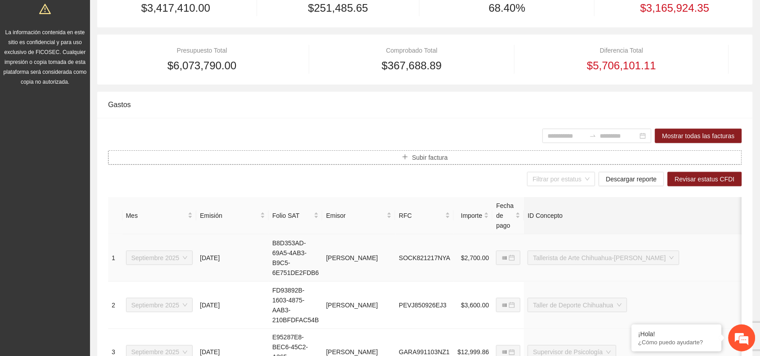
scroll to position [225, 0]
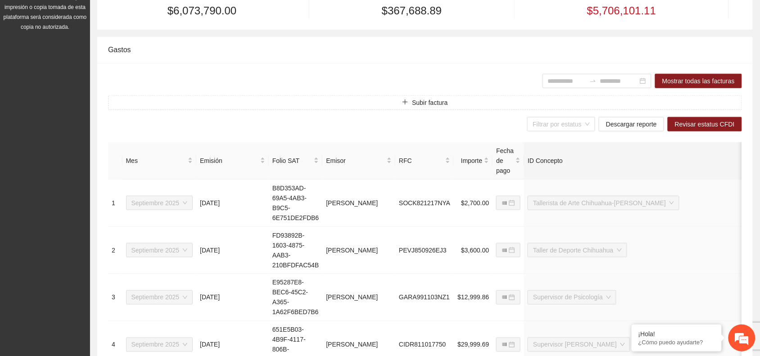
click at [706, 165] on div "ID Concepto" at bounding box center [647, 161] width 239 height 10
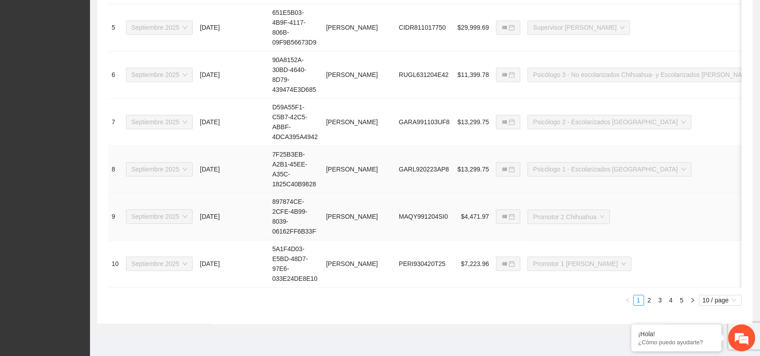
scroll to position [599, 0]
click at [649, 300] on link "2" at bounding box center [650, 300] width 10 height 10
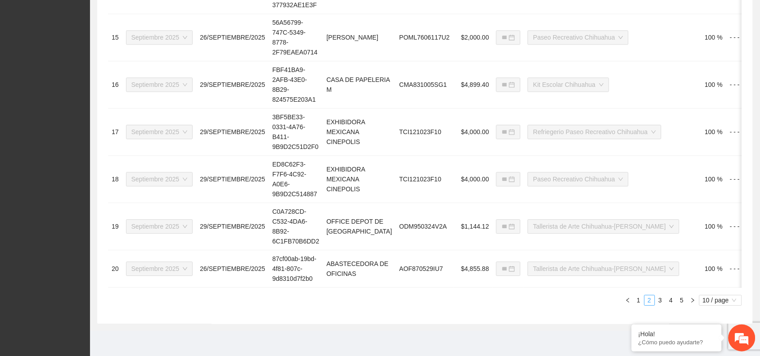
type input "**********"
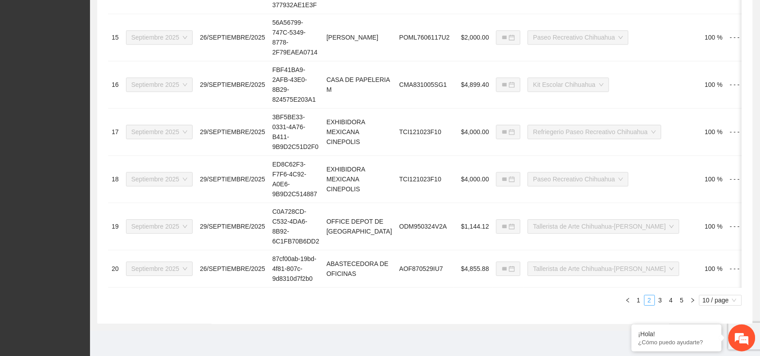
type input "**********"
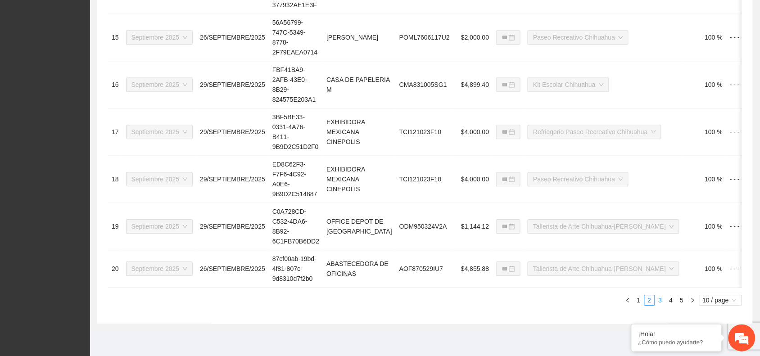
click at [661, 300] on link "3" at bounding box center [661, 300] width 10 height 10
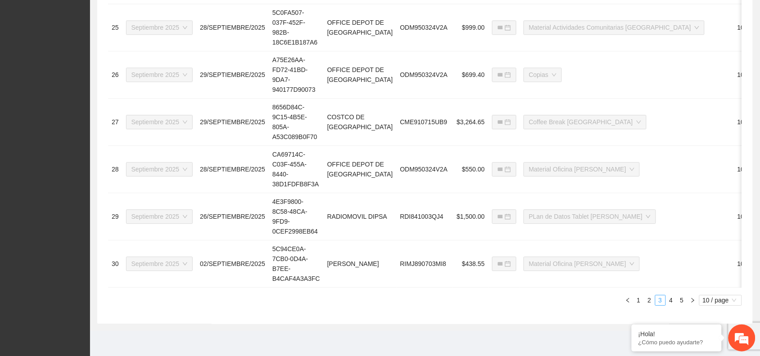
type input "**********"
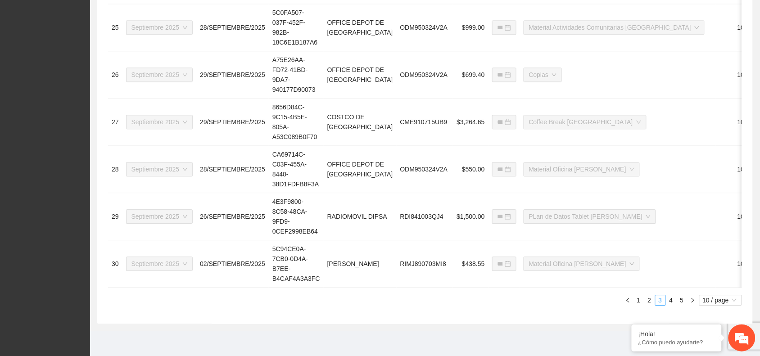
type input "**********"
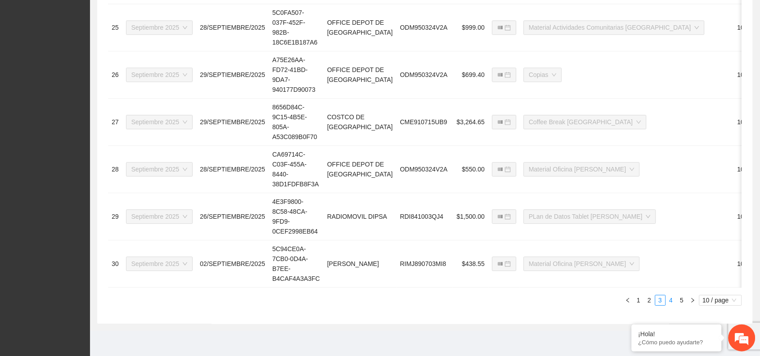
click at [669, 300] on link "4" at bounding box center [672, 300] width 10 height 10
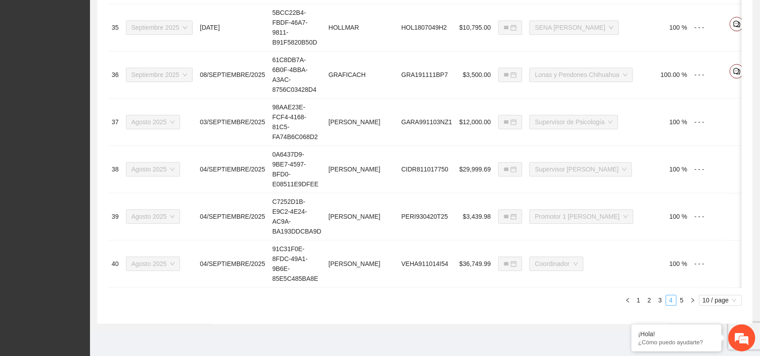
type input "**********"
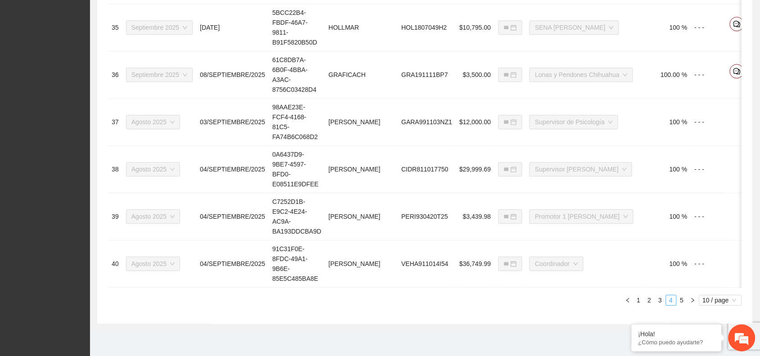
type input "**********"
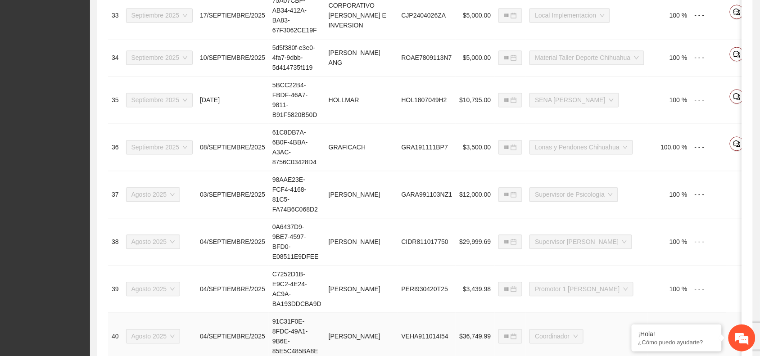
scroll to position [589, 0]
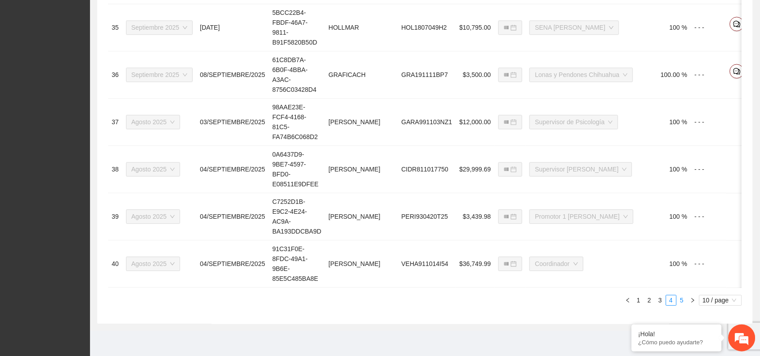
click at [684, 302] on link "5" at bounding box center [682, 300] width 10 height 10
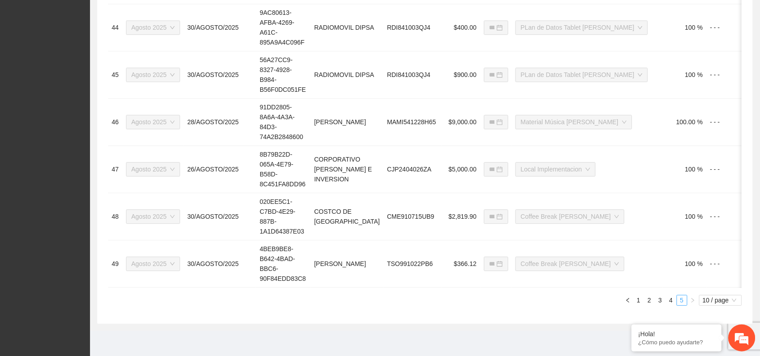
type input "**********"
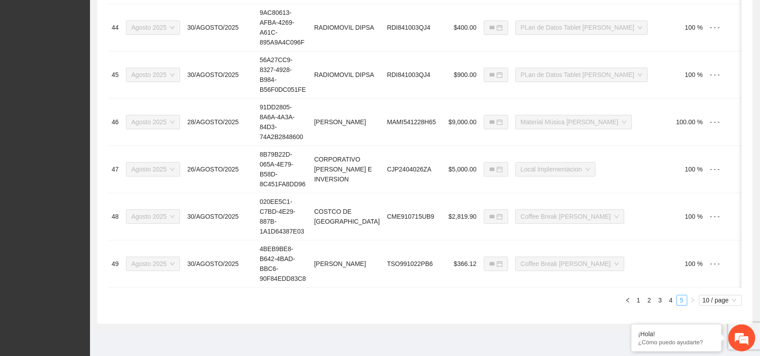
type input "**********"
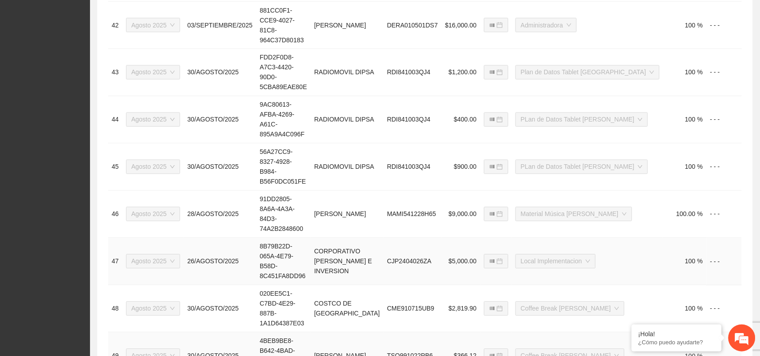
scroll to position [484, 0]
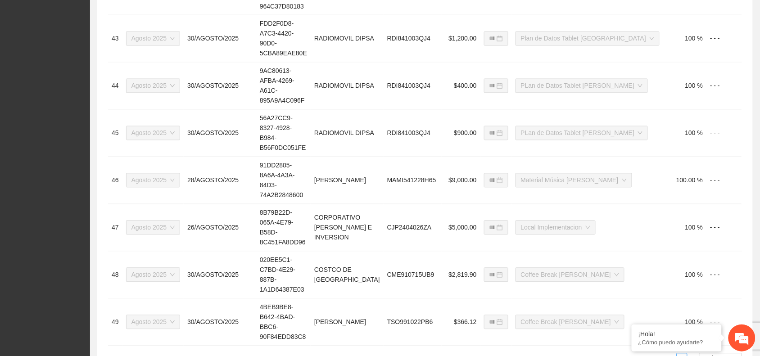
click at [636, 354] on link "1" at bounding box center [639, 359] width 10 height 10
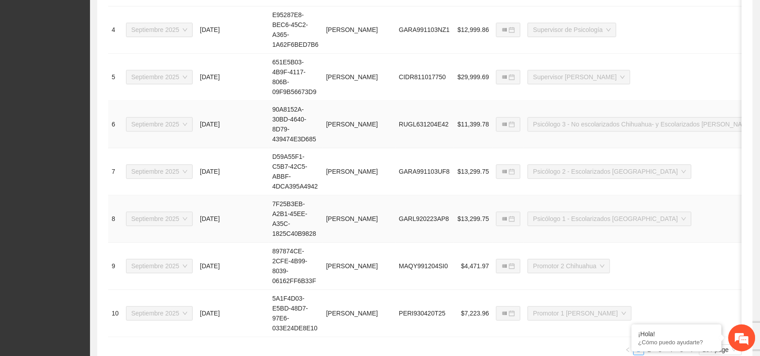
scroll to position [597, 0]
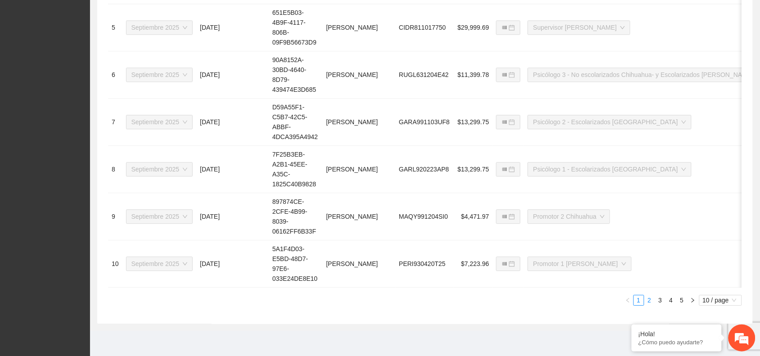
click at [651, 303] on link "2" at bounding box center [650, 300] width 10 height 10
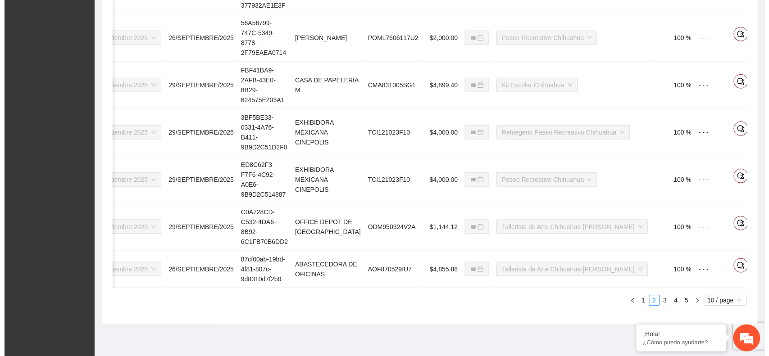
scroll to position [0, 48]
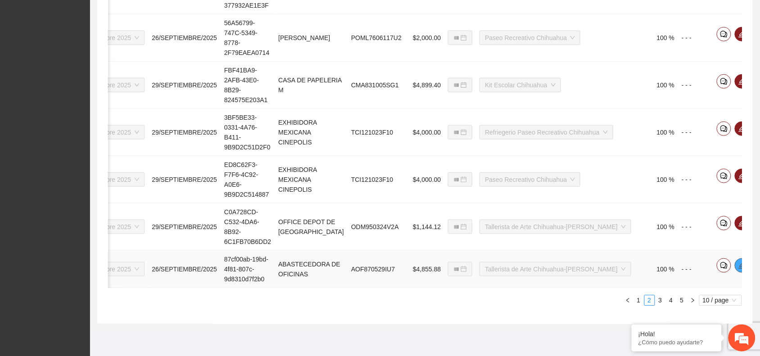
click at [739, 262] on icon "edit" at bounding box center [742, 265] width 7 height 7
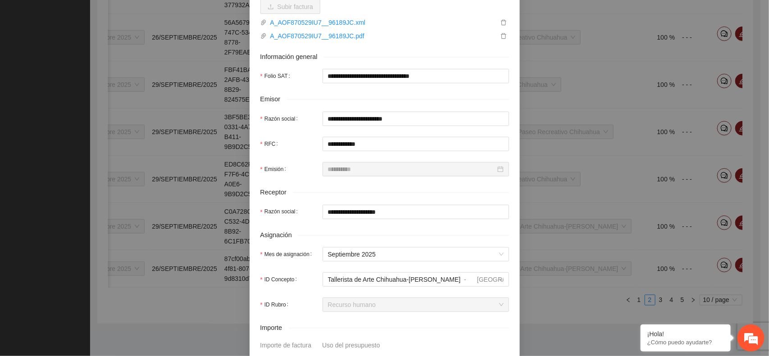
scroll to position [169, 0]
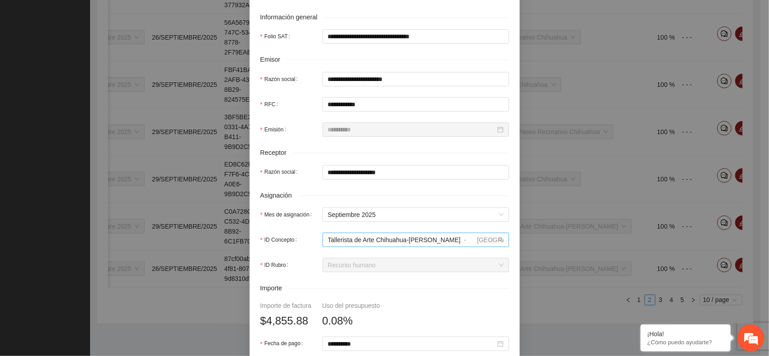
click at [328, 241] on span "Tallerista de Arte Chihuahua-[PERSON_NAME]" at bounding box center [394, 239] width 133 height 7
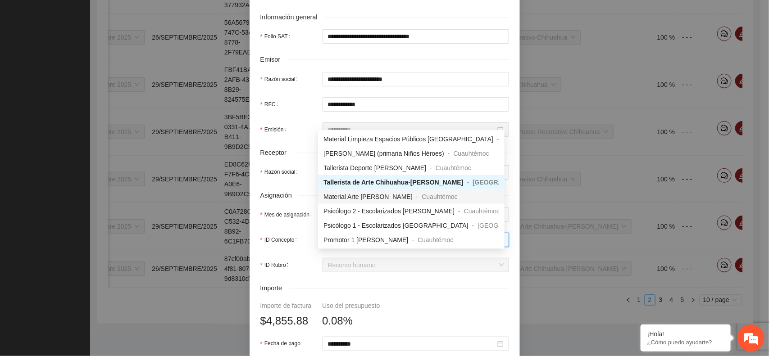
scroll to position [574, 0]
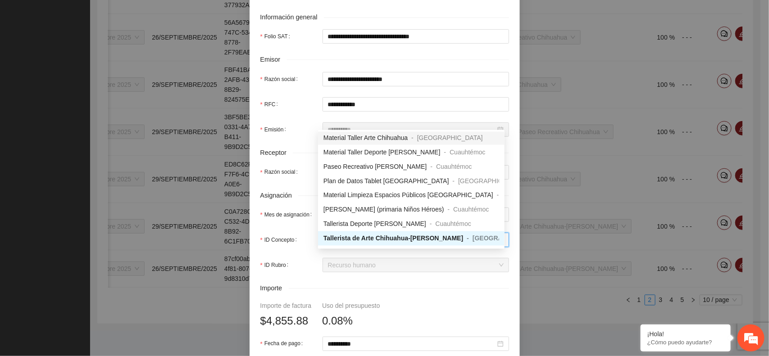
click at [364, 134] on span "Material Taller Arte Chihuahua" at bounding box center [365, 137] width 84 height 7
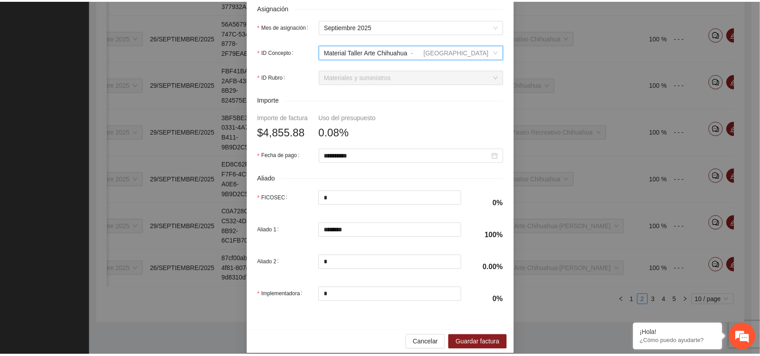
scroll to position [369, 0]
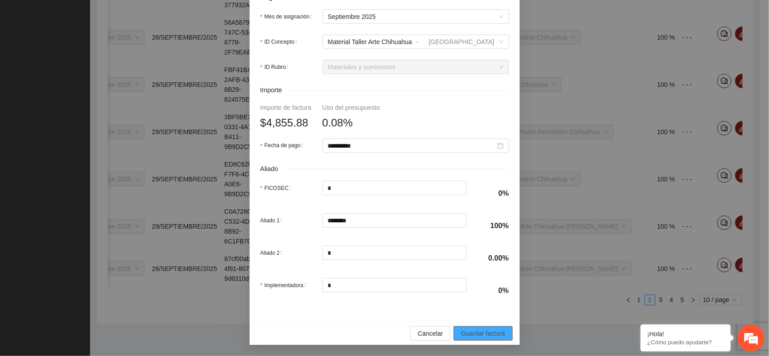
click at [499, 331] on span "Guardar factura" at bounding box center [483, 334] width 44 height 10
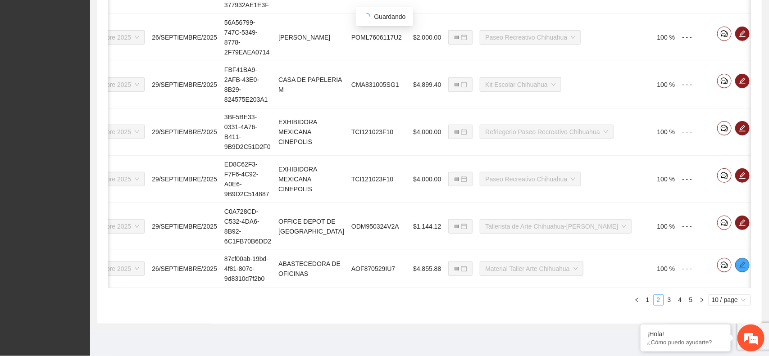
scroll to position [0, 40]
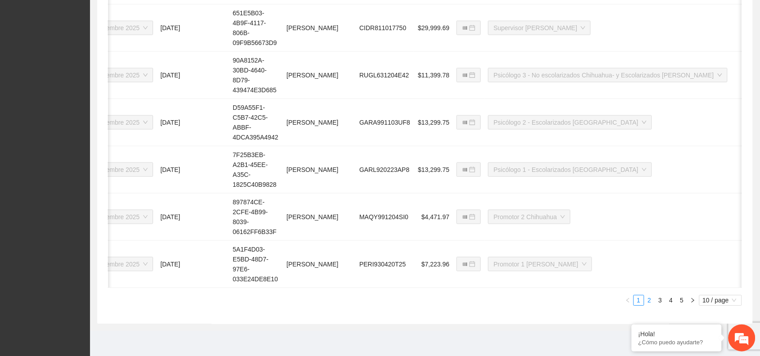
click at [651, 302] on link "2" at bounding box center [650, 300] width 10 height 10
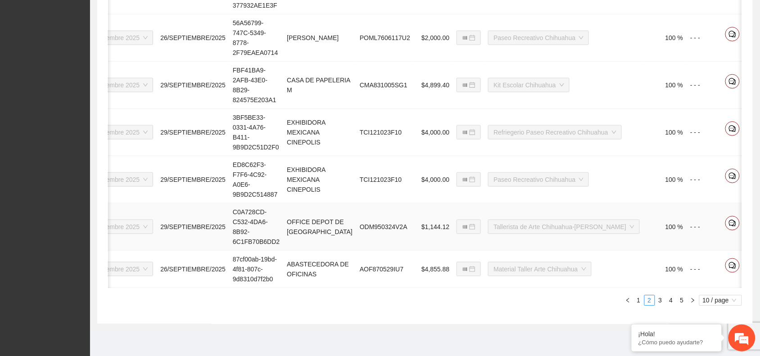
click at [747, 219] on icon "edit" at bounding box center [750, 222] width 7 height 7
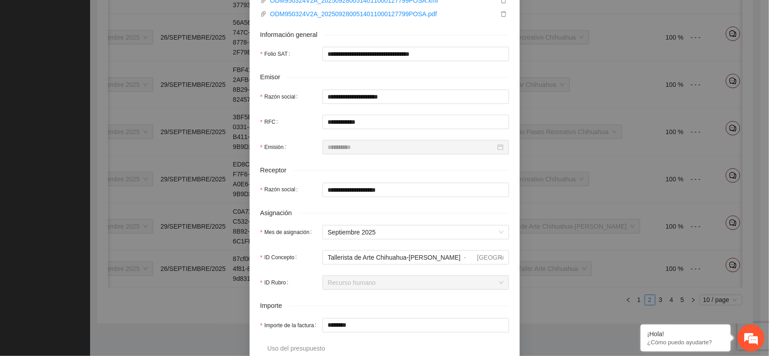
scroll to position [169, 0]
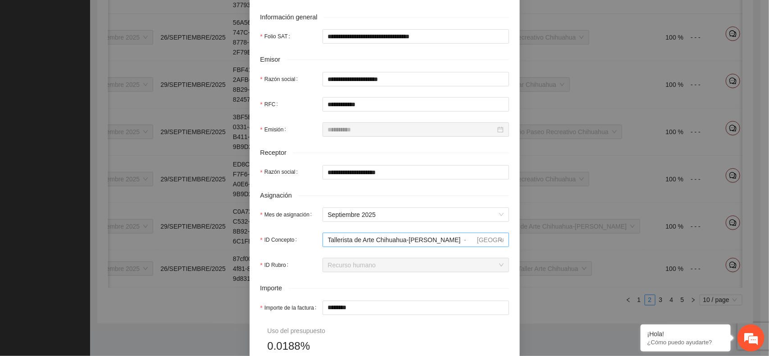
click at [356, 242] on span "Tallerista de Arte Chihuahua-[PERSON_NAME]" at bounding box center [394, 239] width 133 height 7
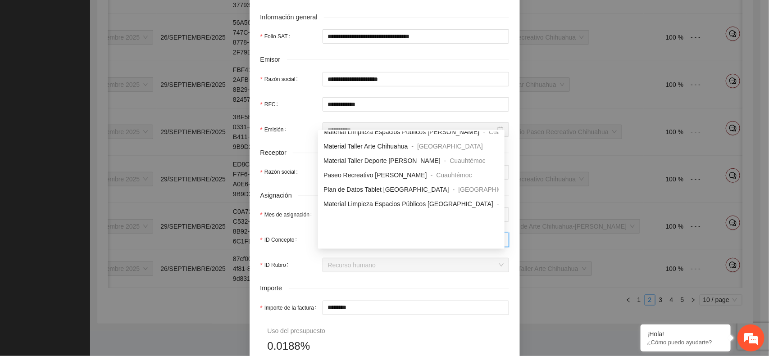
scroll to position [517, 0]
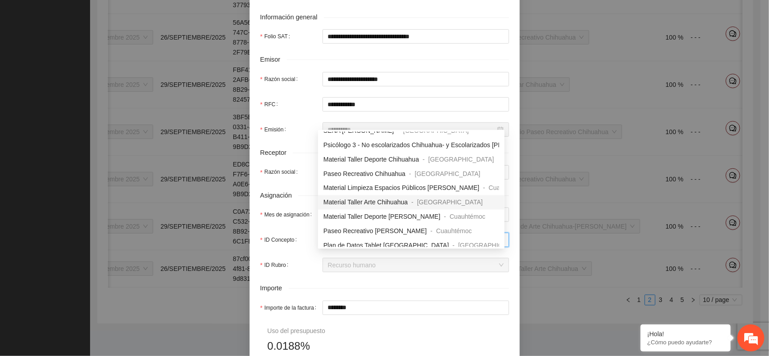
click at [376, 199] on span "Material Taller Arte Chihuahua" at bounding box center [365, 202] width 84 height 7
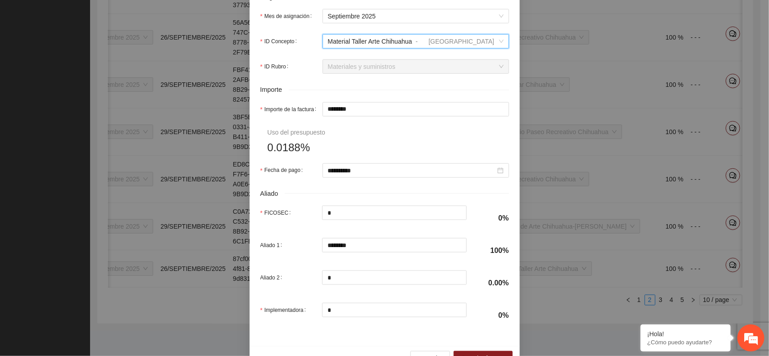
scroll to position [395, 0]
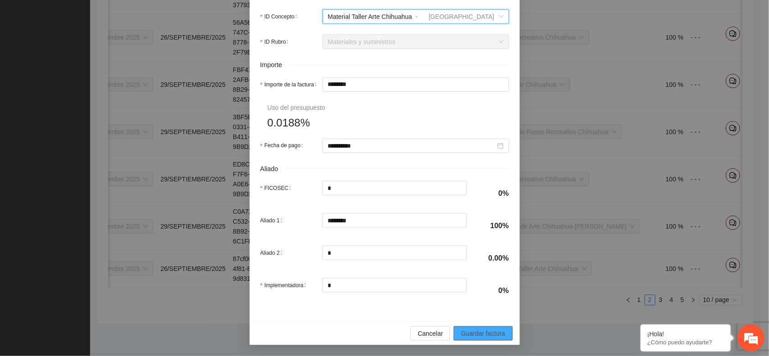
click at [465, 335] on span "Guardar factura" at bounding box center [483, 334] width 44 height 10
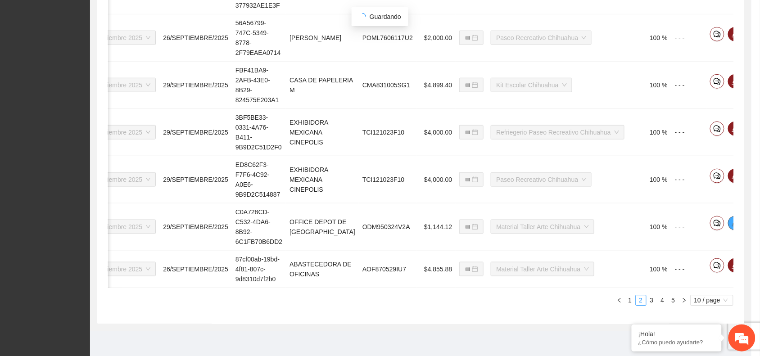
scroll to position [0, 28]
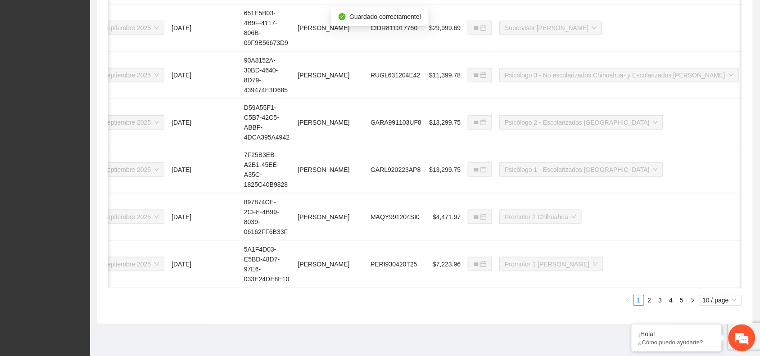
type input "**********"
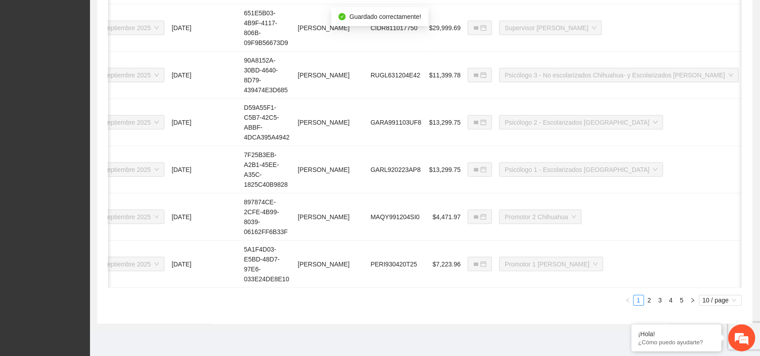
type input "**********"
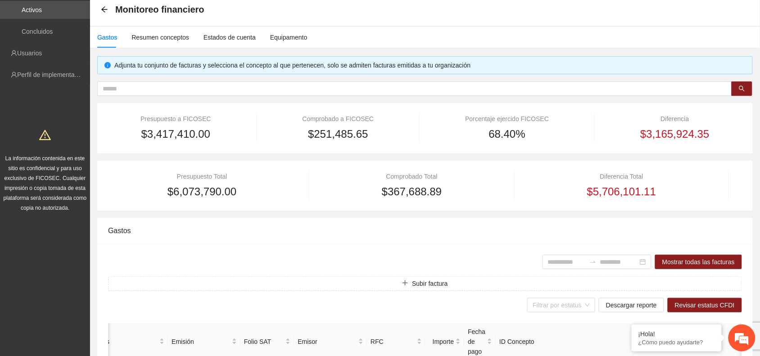
scroll to position [34, 0]
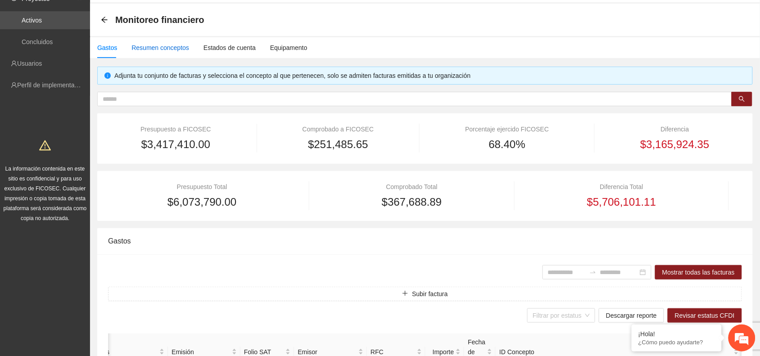
click at [154, 48] on div "Resumen conceptos" at bounding box center [161, 48] width 58 height 10
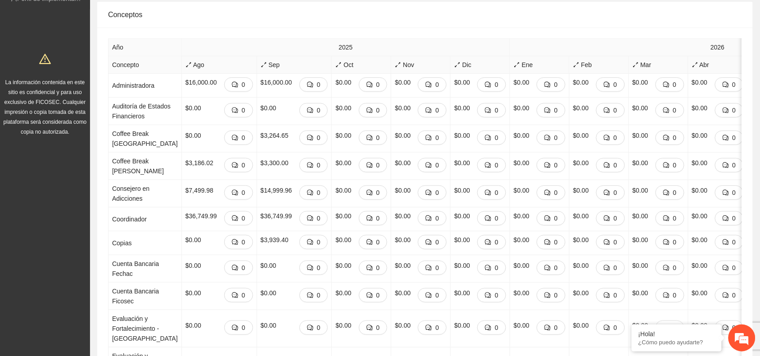
scroll to position [0, 0]
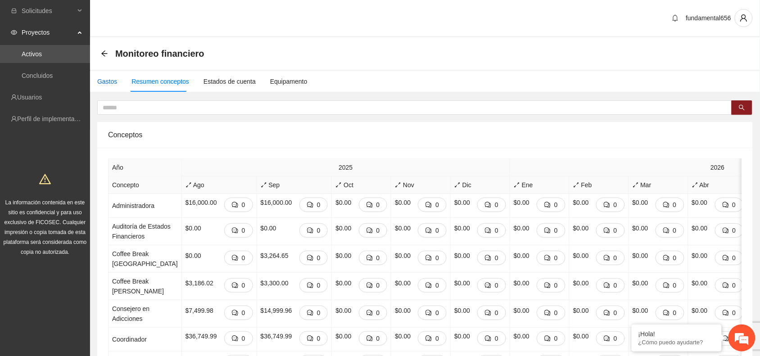
click at [109, 79] on div "Gastos" at bounding box center [107, 82] width 20 height 10
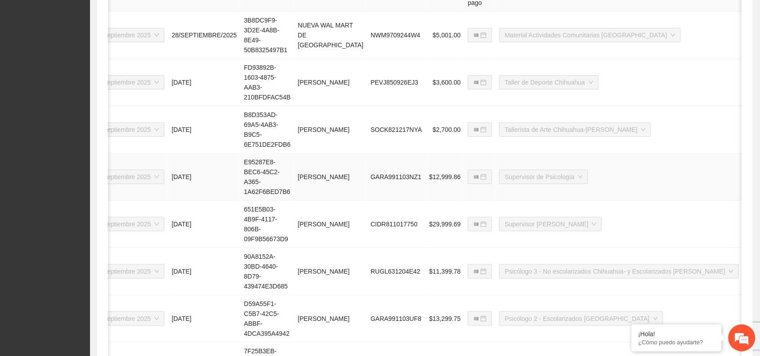
scroll to position [394, 0]
click at [320, 196] on td "[PERSON_NAME]" at bounding box center [330, 176] width 73 height 47
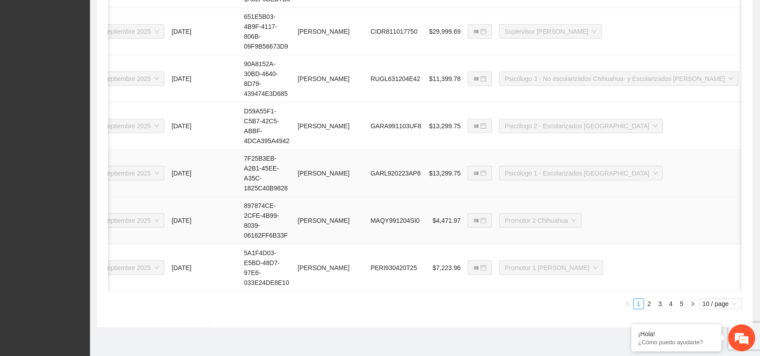
scroll to position [599, 0]
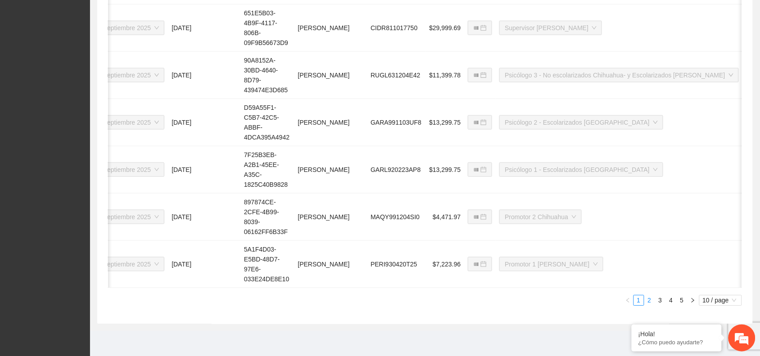
click at [648, 303] on link "2" at bounding box center [650, 300] width 10 height 10
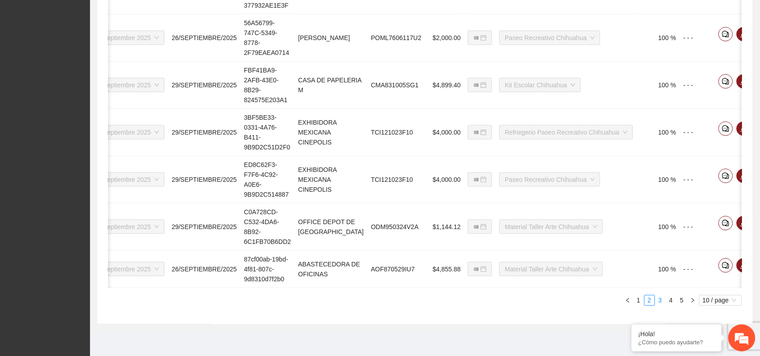
click at [662, 303] on link "3" at bounding box center [661, 300] width 10 height 10
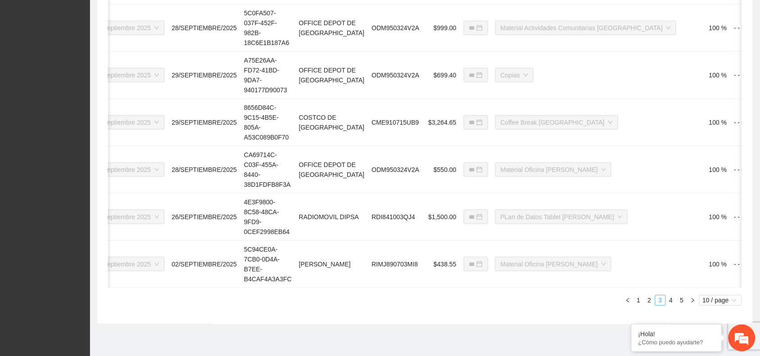
type input "**********"
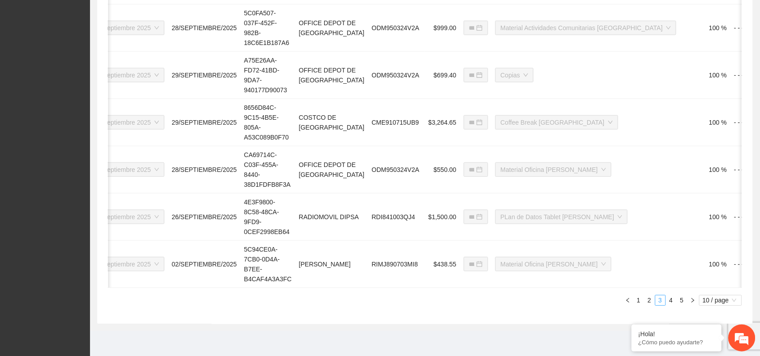
type input "**********"
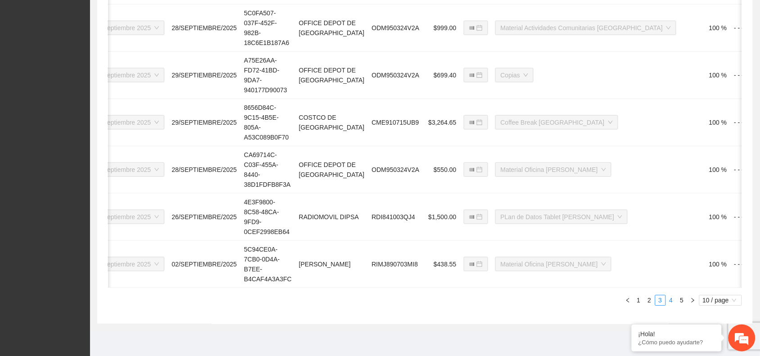
click at [671, 301] on link "4" at bounding box center [672, 300] width 10 height 10
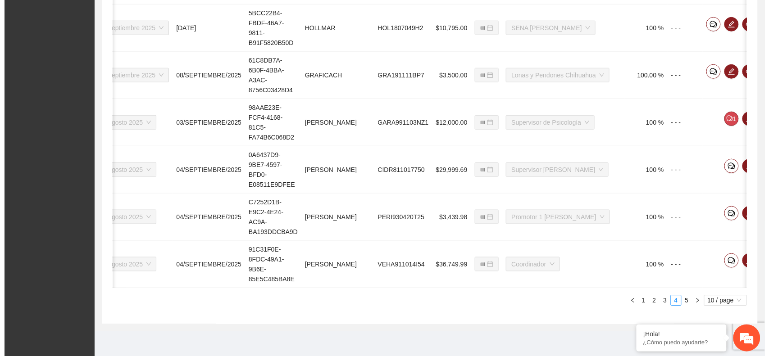
scroll to position [0, 19]
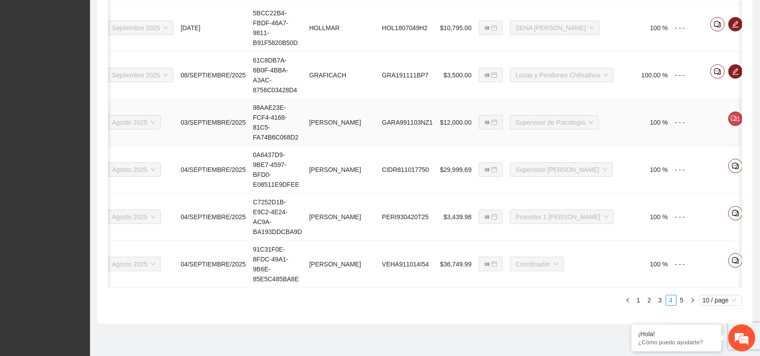
click at [750, 115] on icon "edit" at bounding box center [753, 118] width 6 height 6
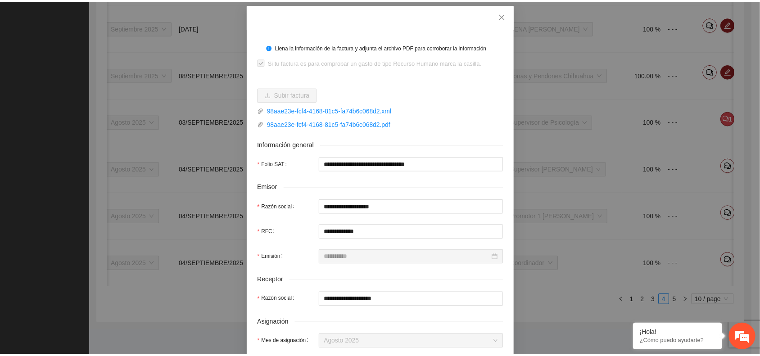
scroll to position [0, 0]
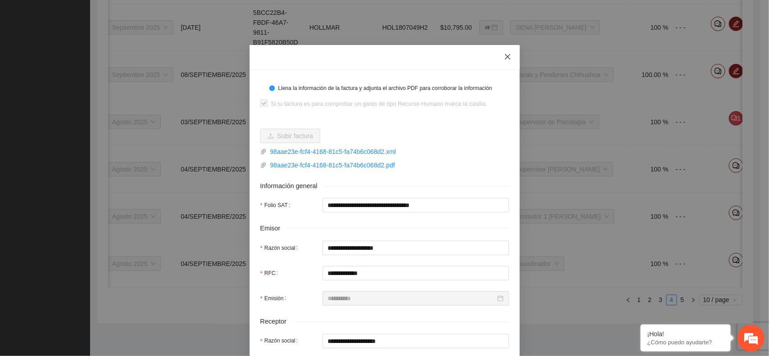
click at [504, 53] on icon "close" at bounding box center [507, 56] width 7 height 7
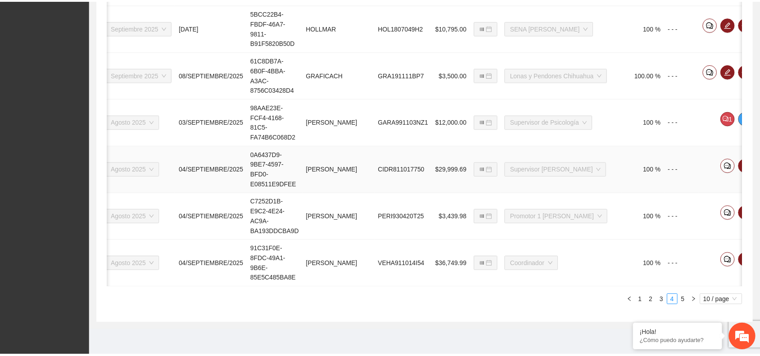
scroll to position [0, 11]
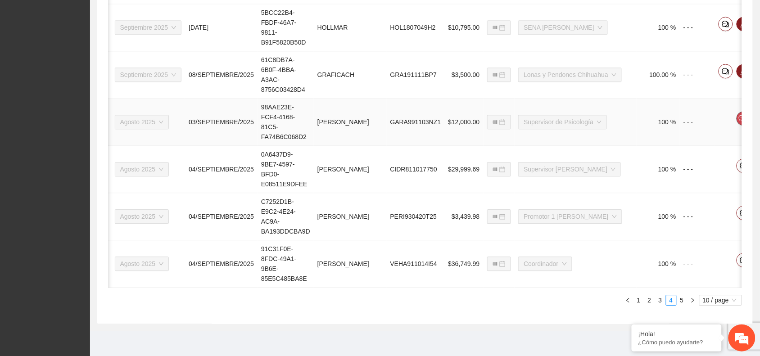
click at [739, 115] on icon "comment" at bounding box center [742, 118] width 6 height 6
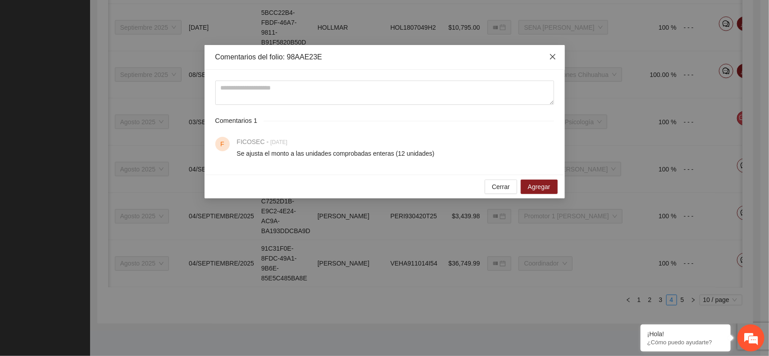
click at [554, 57] on icon "close" at bounding box center [552, 56] width 7 height 7
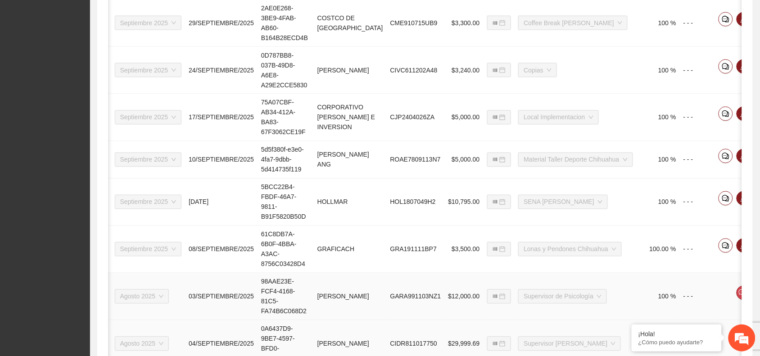
scroll to position [589, 0]
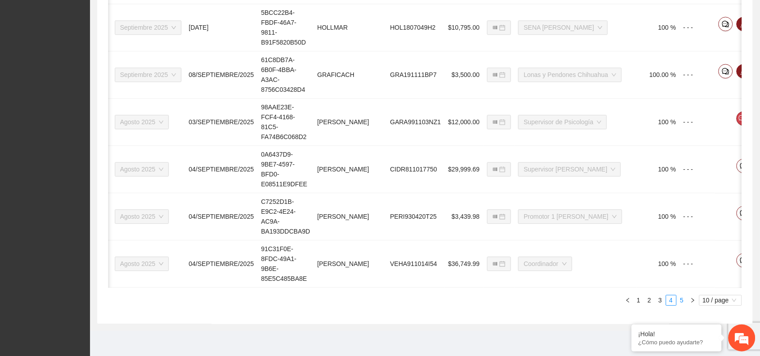
click at [681, 302] on link "5" at bounding box center [682, 300] width 10 height 10
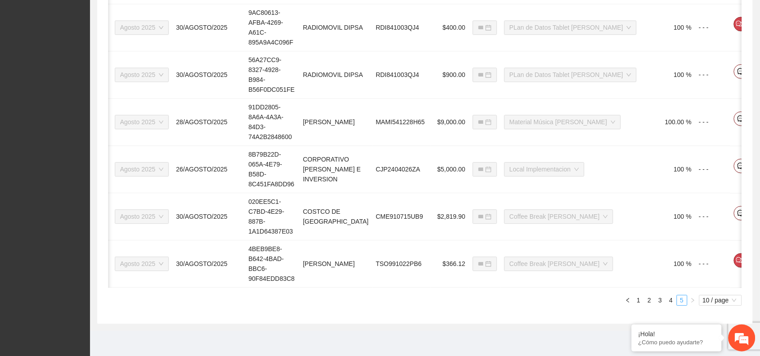
type input "**********"
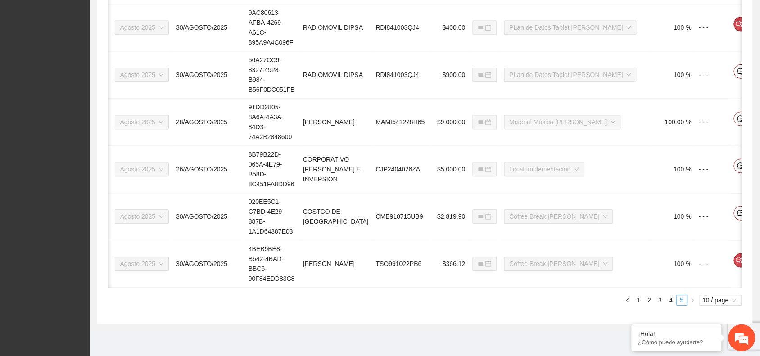
type input "**********"
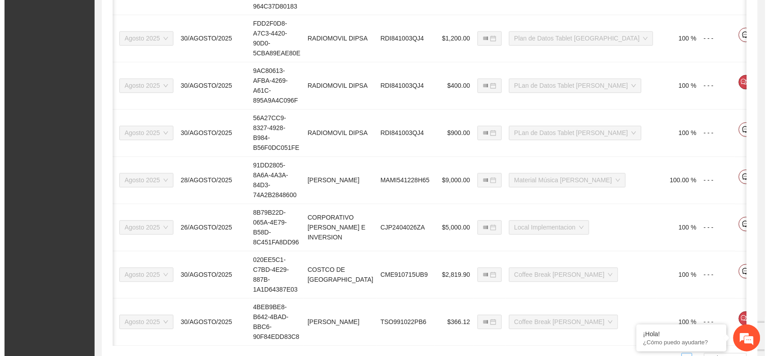
scroll to position [0, 0]
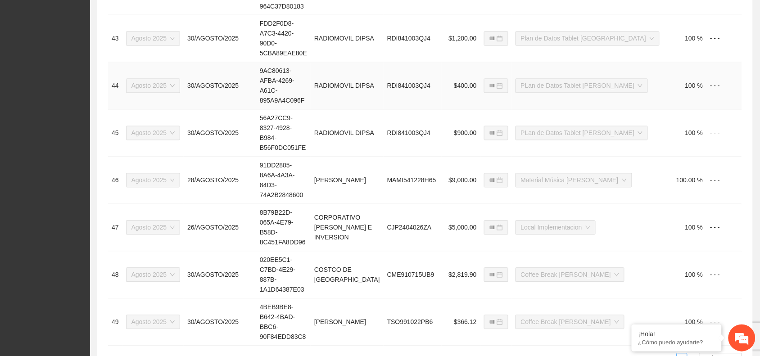
click at [748, 79] on icon "comment" at bounding box center [751, 82] width 6 height 6
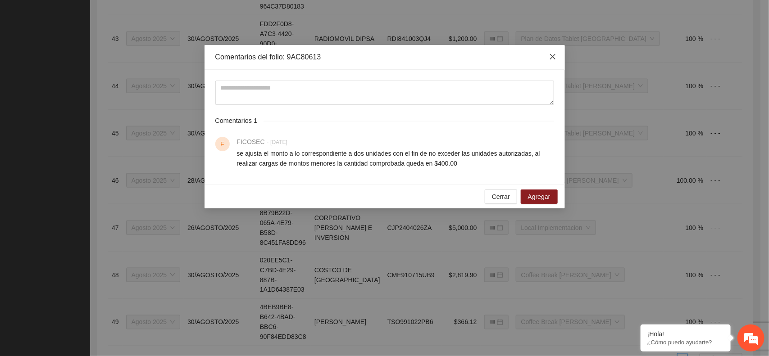
click at [554, 59] on icon "close" at bounding box center [551, 56] width 5 height 5
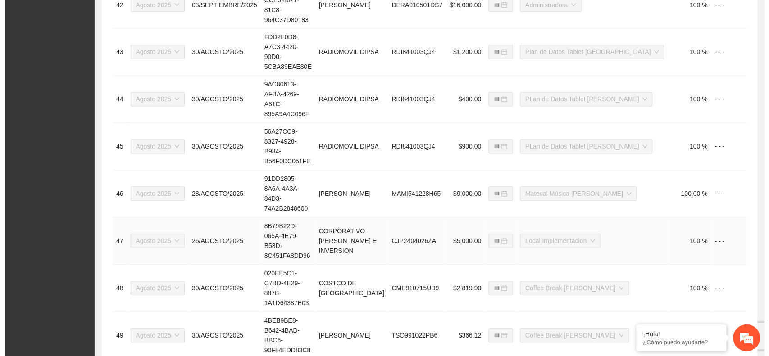
scroll to position [484, 0]
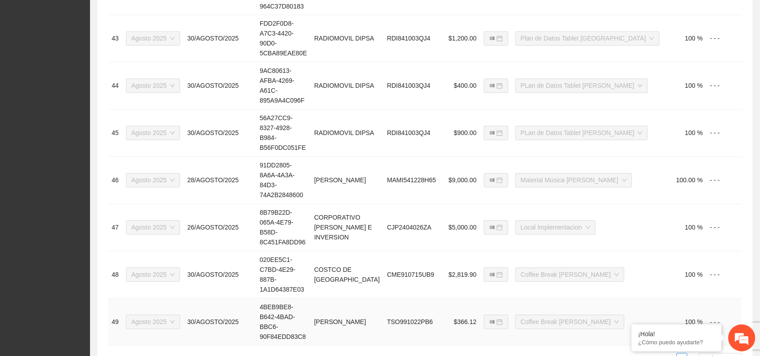
click at [748, 315] on icon "comment" at bounding box center [751, 318] width 6 height 6
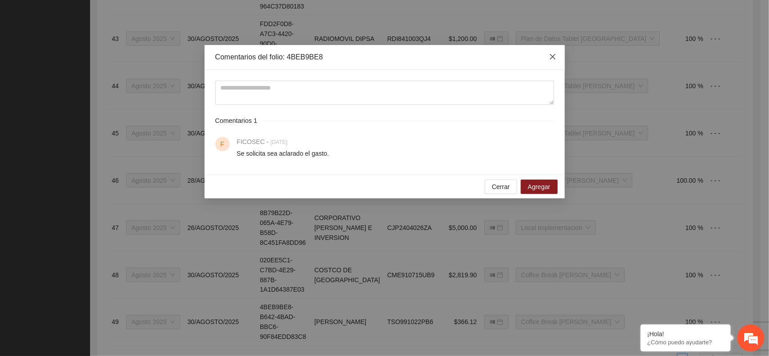
click at [554, 57] on icon "close" at bounding box center [552, 56] width 7 height 7
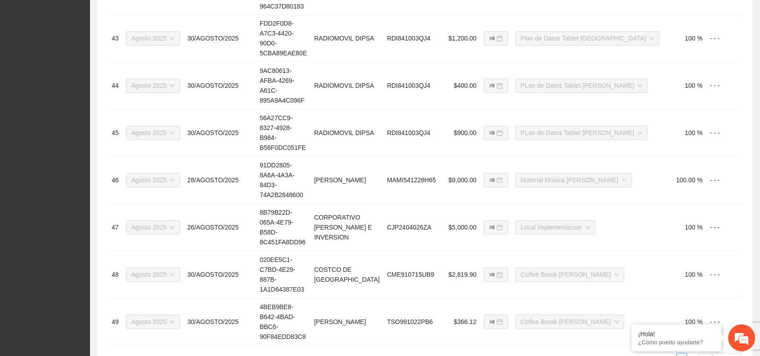
click at [670, 354] on link "4" at bounding box center [672, 359] width 10 height 10
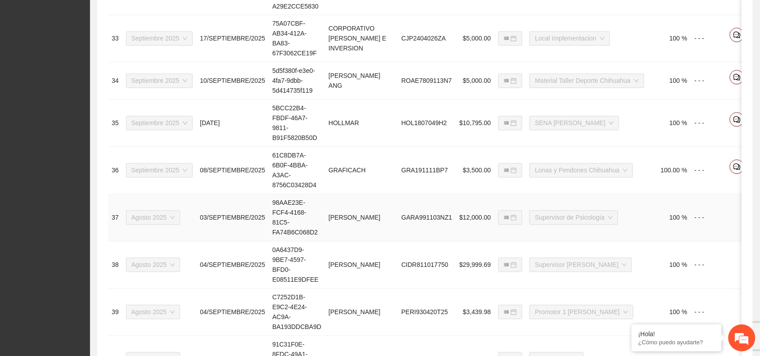
click at [750, 214] on icon "comment" at bounding box center [753, 214] width 6 height 6
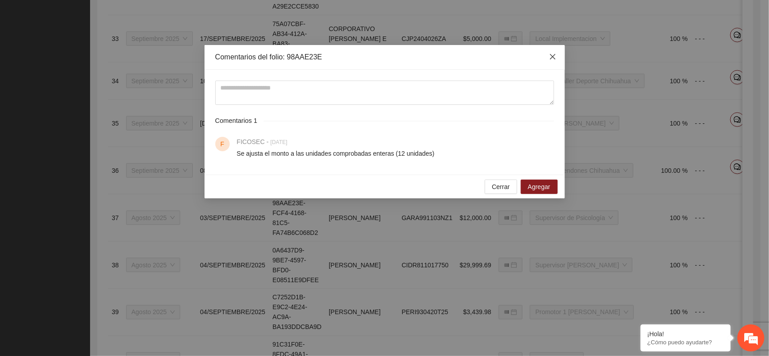
click at [556, 55] on span "Close" at bounding box center [552, 57] width 24 height 24
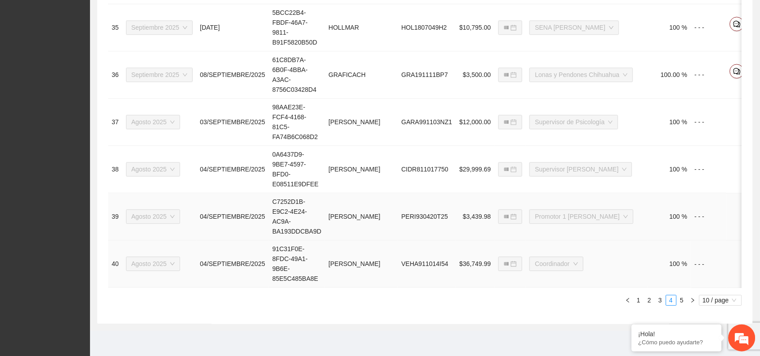
scroll to position [589, 0]
click at [683, 300] on link "5" at bounding box center [682, 300] width 10 height 10
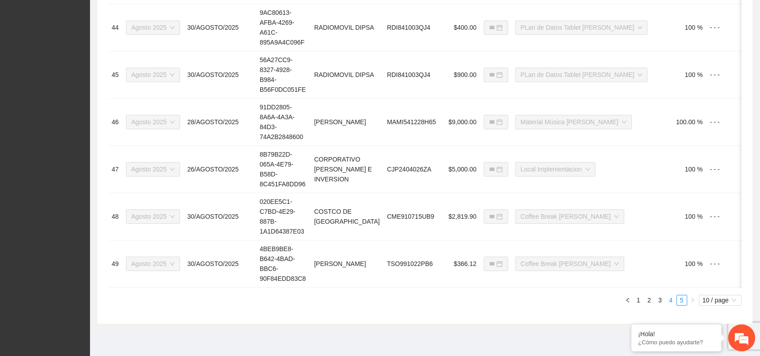
scroll to position [484, 0]
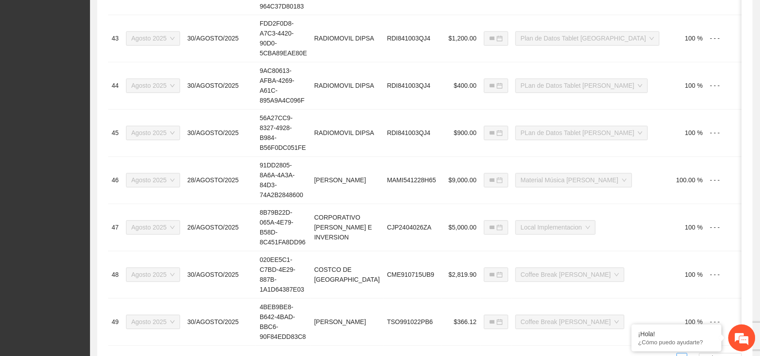
type input "**********"
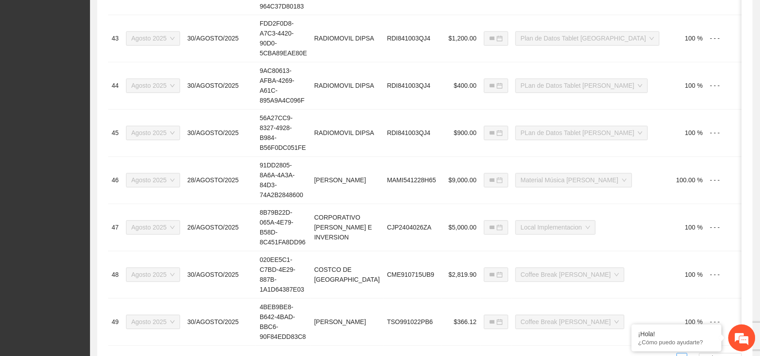
type input "**********"
click at [671, 354] on link "4" at bounding box center [672, 359] width 10 height 10
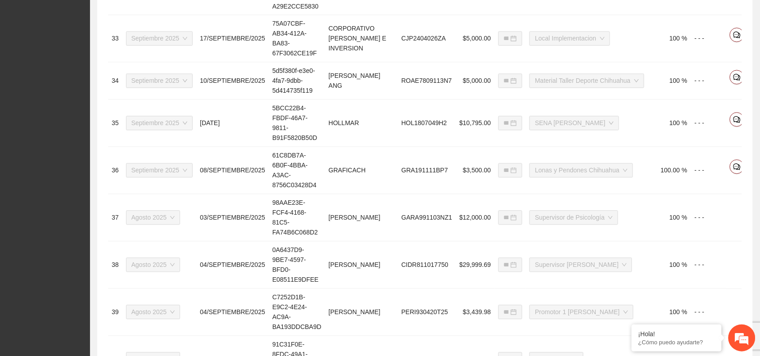
type input "**********"
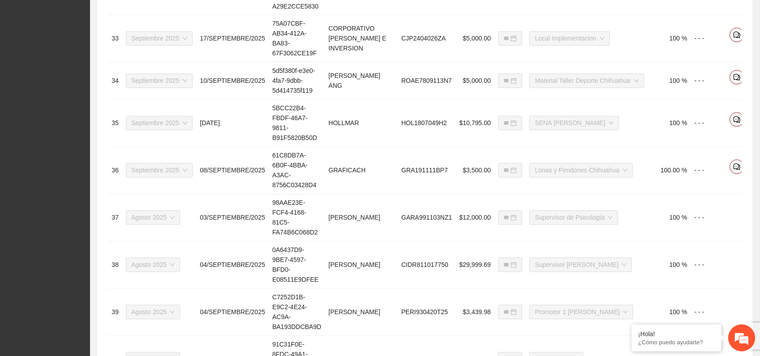
type input "**********"
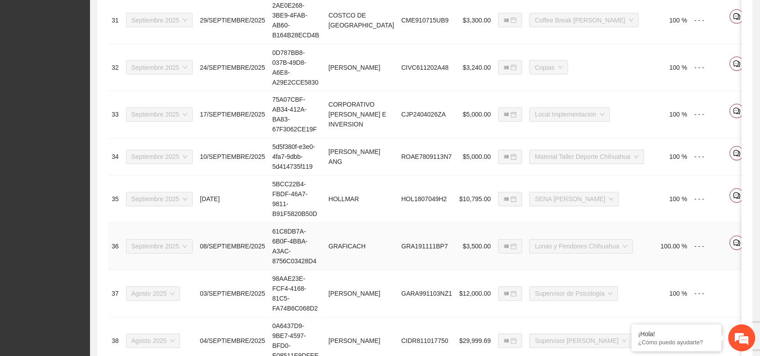
scroll to position [589, 0]
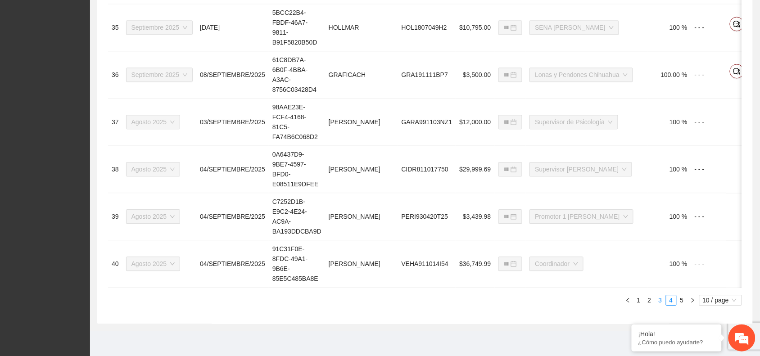
click at [660, 302] on link "3" at bounding box center [661, 300] width 10 height 10
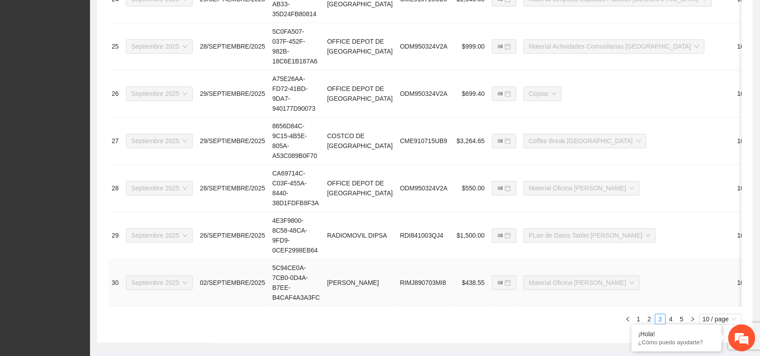
scroll to position [599, 0]
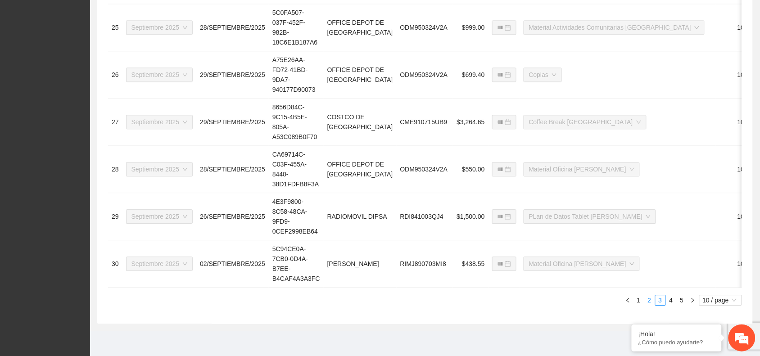
click at [650, 302] on link "2" at bounding box center [650, 300] width 10 height 10
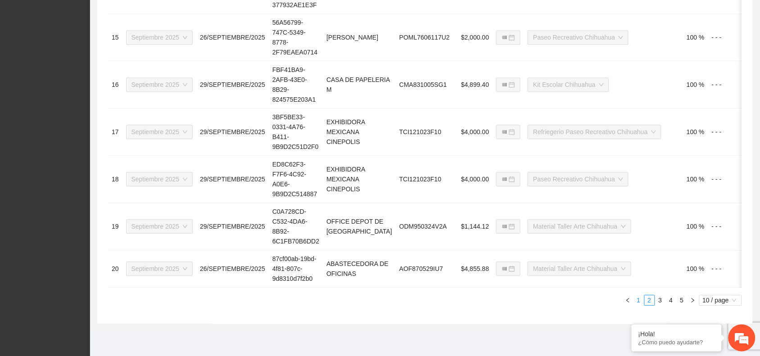
click at [640, 300] on link "1" at bounding box center [639, 300] width 10 height 10
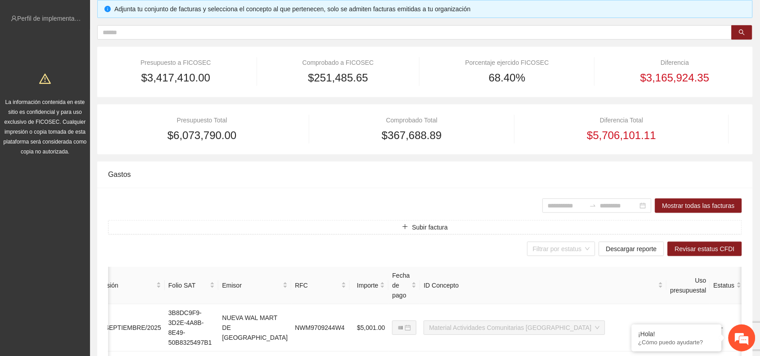
scroll to position [0, 0]
